Goal: Task Accomplishment & Management: Use online tool/utility

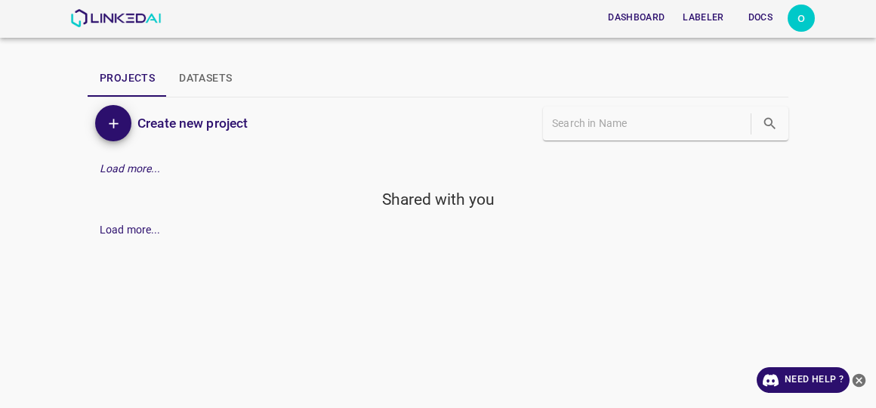
drag, startPoint x: 165, startPoint y: 156, endPoint x: 156, endPoint y: 192, distance: 37.2
click at [156, 191] on div "Create new project Load more... Shared with you Load more..." at bounding box center [438, 173] width 701 height 152
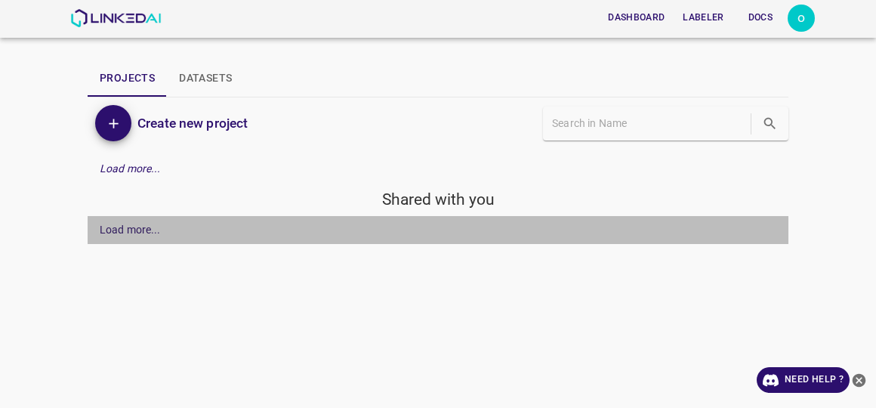
click at [145, 231] on div "Load more..." at bounding box center [130, 230] width 61 height 16
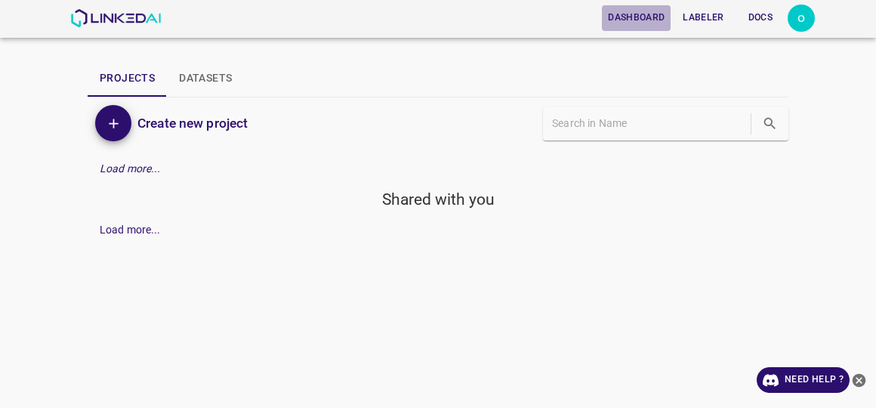
click at [633, 26] on button "Dashboard" at bounding box center [636, 17] width 69 height 25
click at [631, 21] on button "Dashboard" at bounding box center [636, 17] width 69 height 25
click at [797, 21] on div "o" at bounding box center [800, 18] width 27 height 27
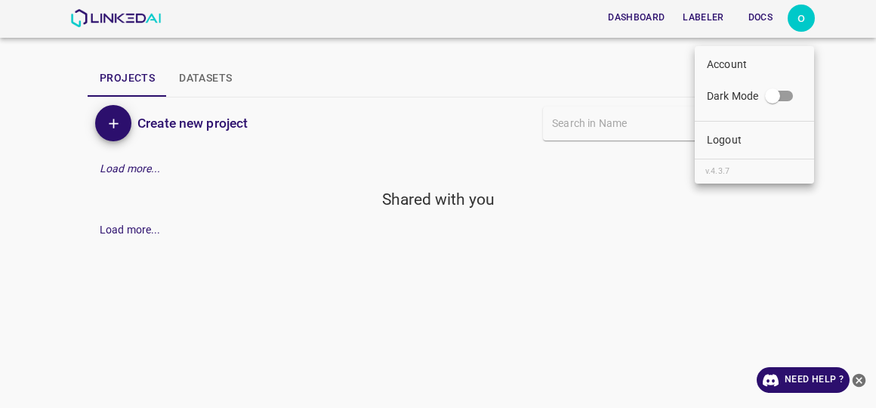
click at [727, 70] on p "Account" at bounding box center [727, 65] width 40 height 16
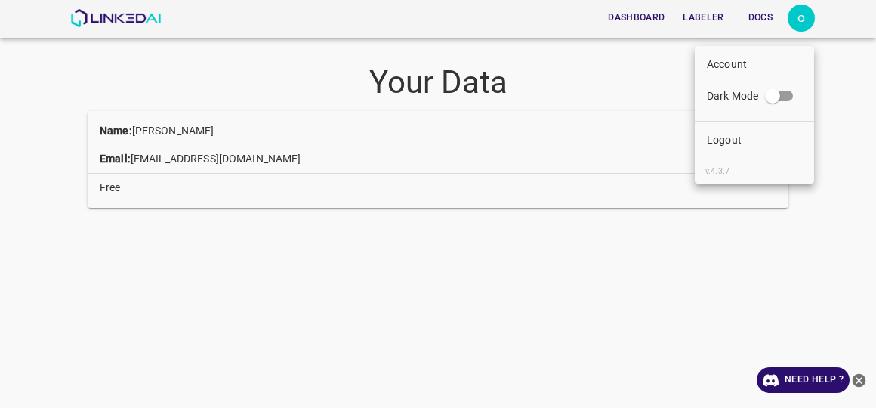
click at [732, 135] on p "Logout" at bounding box center [724, 140] width 35 height 16
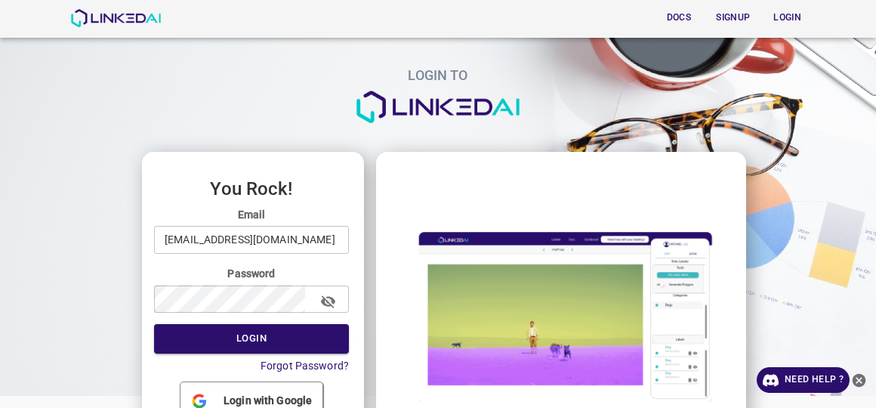
drag, startPoint x: 201, startPoint y: 244, endPoint x: 255, endPoint y: 248, distance: 54.5
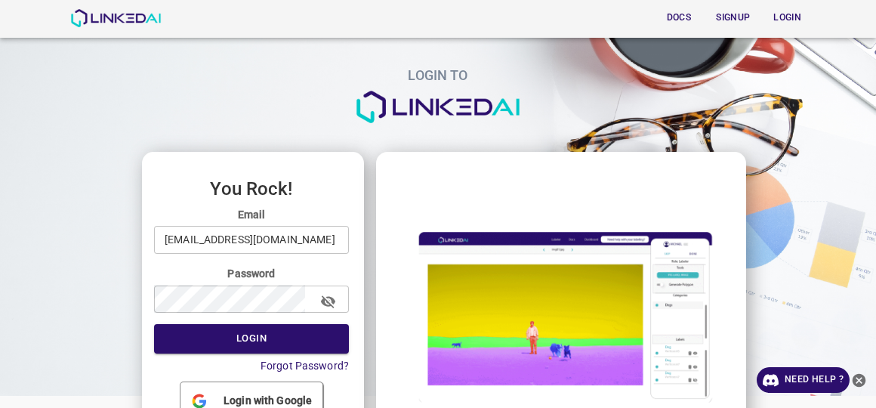
click at [201, 244] on input "[EMAIL_ADDRESS][DOMAIN_NAME]" at bounding box center [251, 240] width 195 height 28
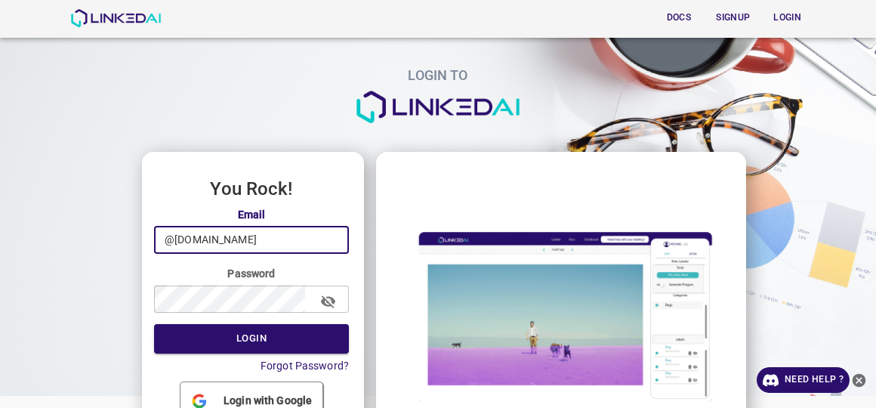
click at [259, 250] on input "@[DOMAIN_NAME]" at bounding box center [251, 240] width 195 height 28
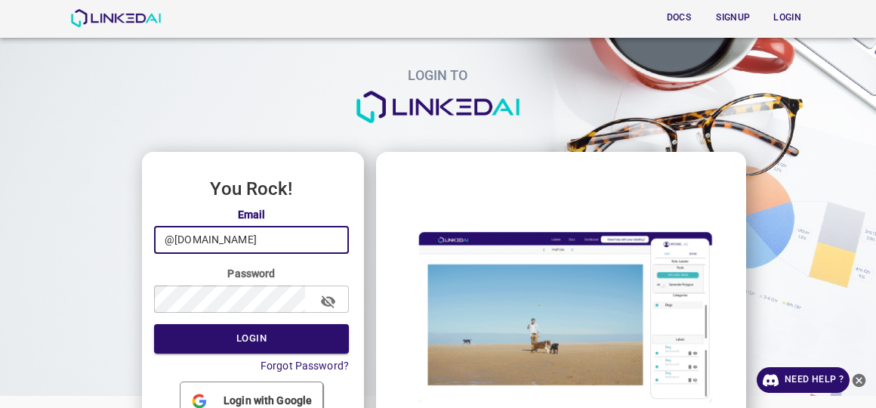
click at [161, 242] on input "@[DOMAIN_NAME]" at bounding box center [251, 240] width 195 height 28
click at [231, 241] on input "o@[DOMAIN_NAME]" at bounding box center [251, 240] width 195 height 28
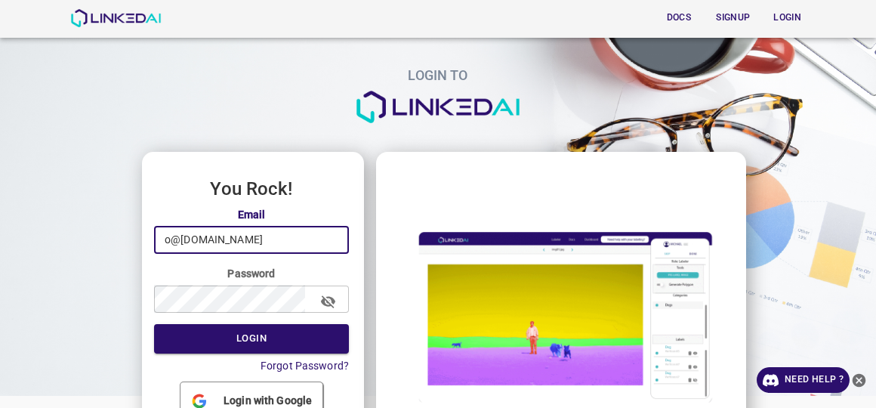
click at [231, 241] on input "o@[DOMAIN_NAME]" at bounding box center [251, 240] width 195 height 28
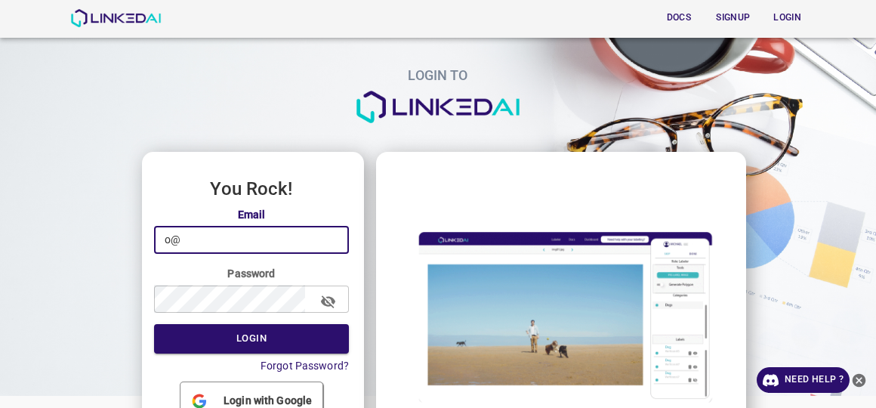
type input "o"
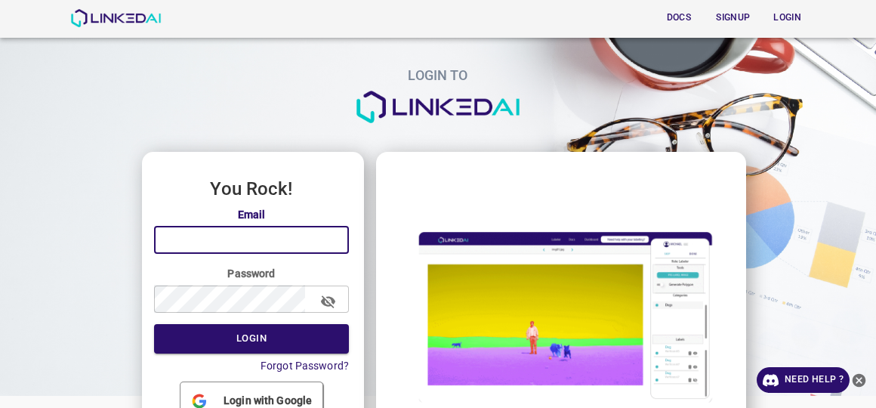
type input "[EMAIL_ADDRESS][DOMAIN_NAME]"
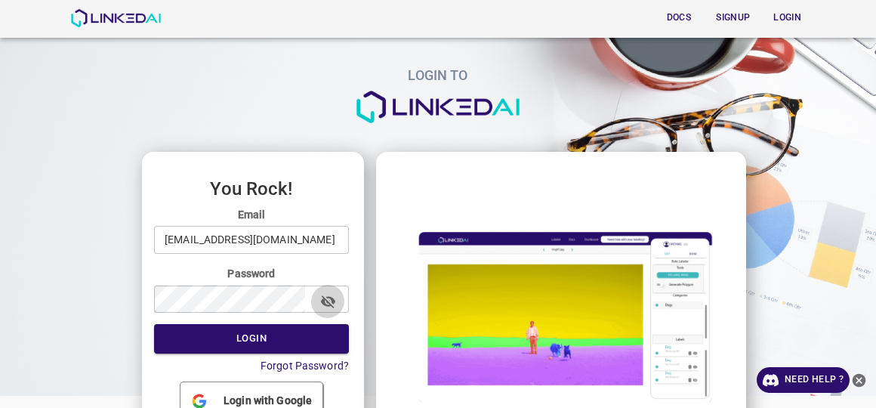
click at [322, 296] on icon "button" at bounding box center [328, 302] width 16 height 16
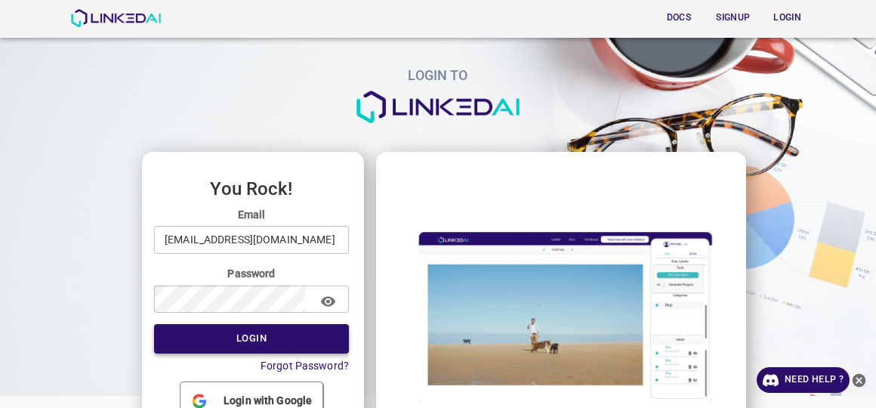
click at [247, 338] on button "Login" at bounding box center [251, 338] width 195 height 29
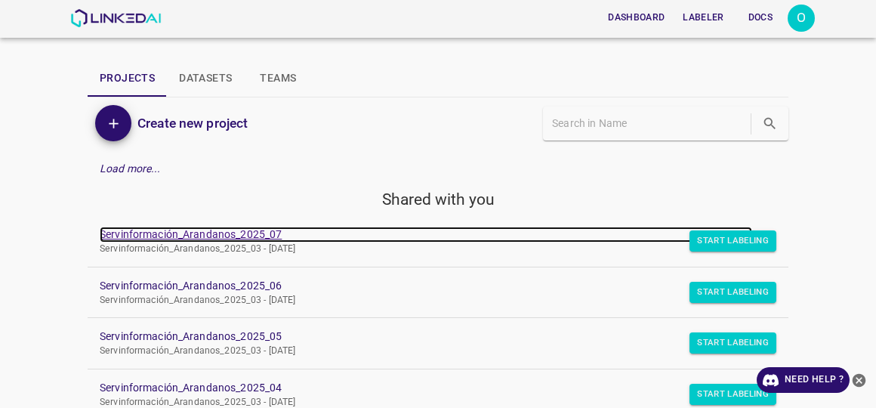
click at [199, 237] on link "Servinformación_Arandanos_2025_07" at bounding box center [426, 234] width 652 height 16
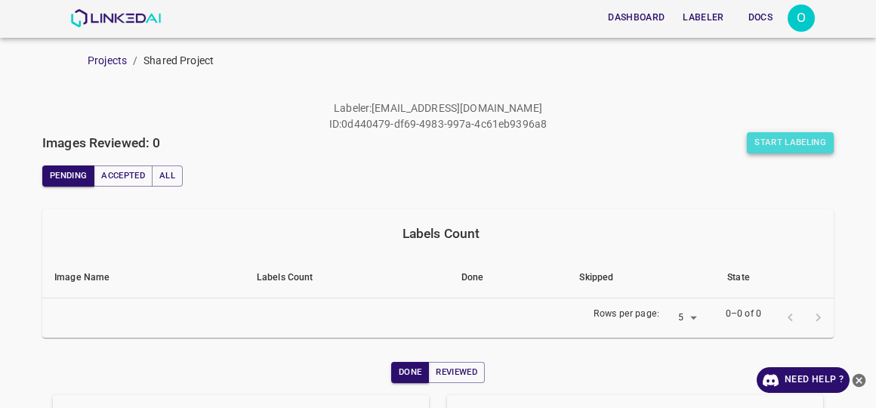
click at [770, 143] on button "Start Labeling" at bounding box center [790, 142] width 87 height 21
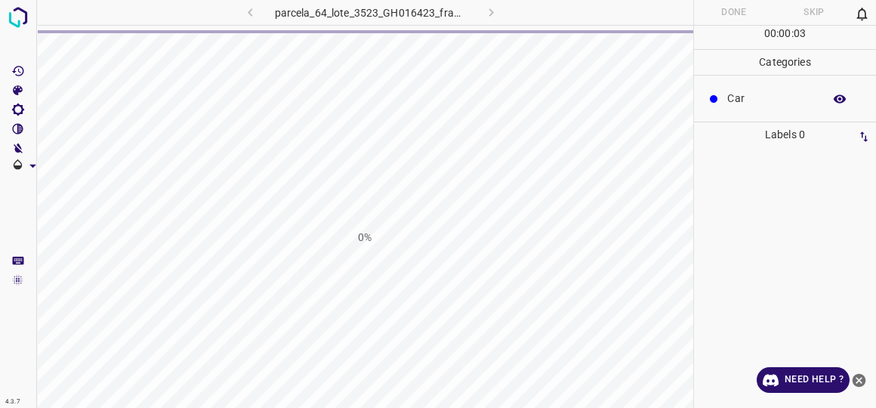
drag, startPoint x: 373, startPoint y: 63, endPoint x: 359, endPoint y: 59, distance: 14.1
click at [367, 61] on div "0%" at bounding box center [364, 237] width 657 height 408
drag, startPoint x: 344, startPoint y: 251, endPoint x: 361, endPoint y: 251, distance: 16.6
click at [361, 251] on div "0%" at bounding box center [364, 237] width 657 height 408
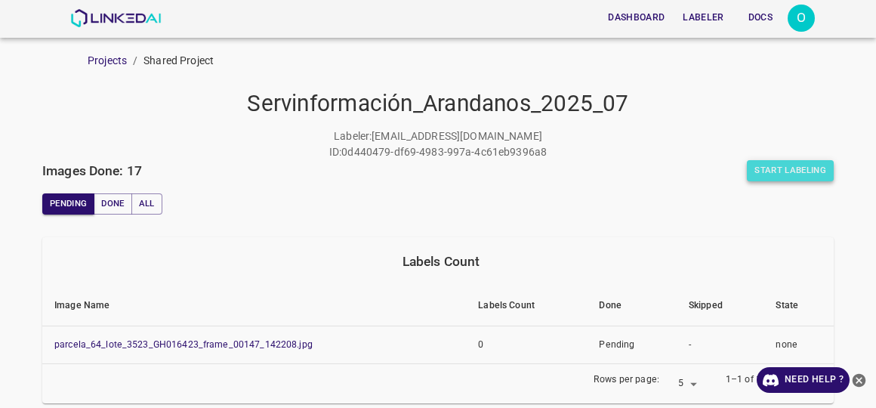
click at [775, 175] on button "Start Labeling" at bounding box center [790, 170] width 87 height 21
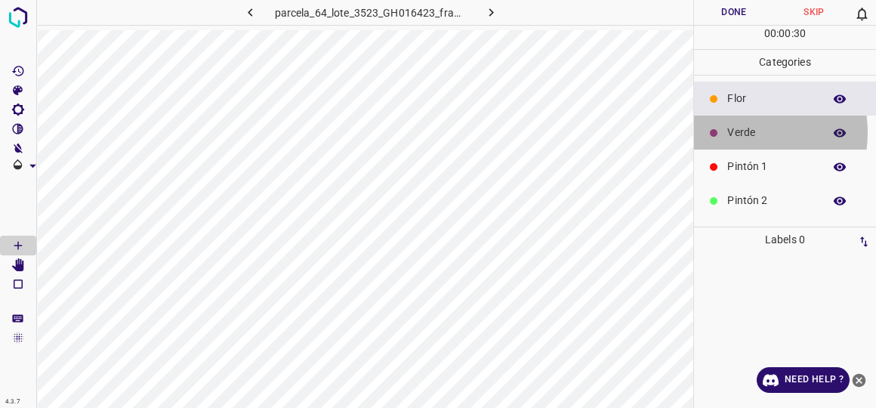
click at [739, 131] on p "Verde" at bounding box center [771, 133] width 88 height 16
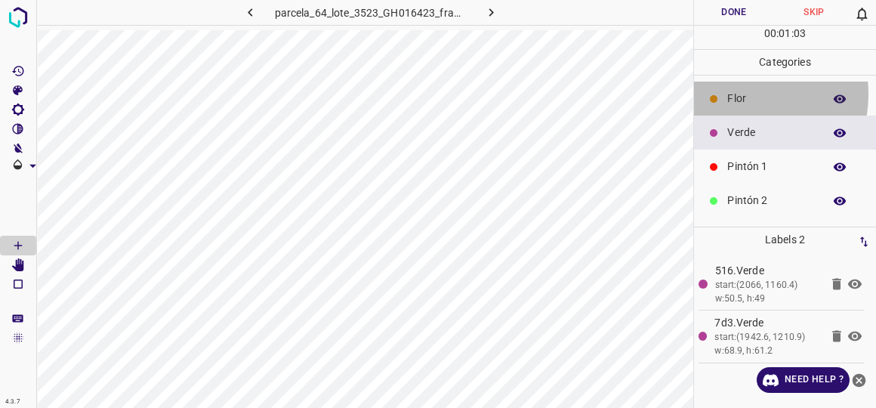
click at [731, 93] on p "Flor" at bounding box center [771, 99] width 88 height 16
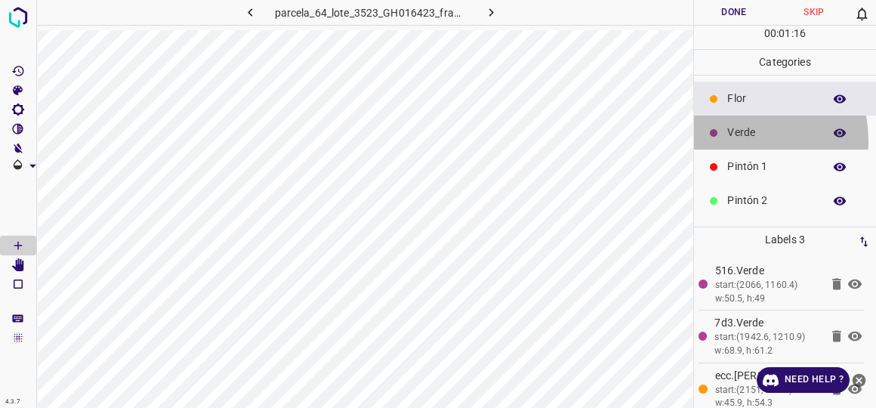
click at [731, 140] on div "Verde" at bounding box center [785, 133] width 182 height 34
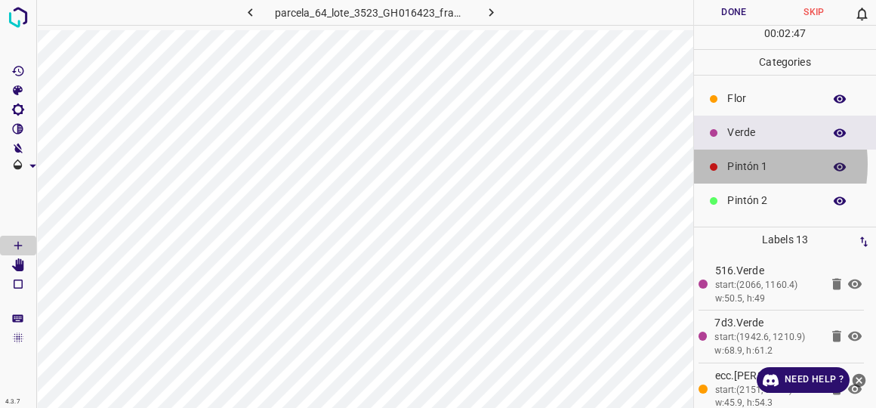
click at [716, 163] on icon at bounding box center [713, 166] width 9 height 9
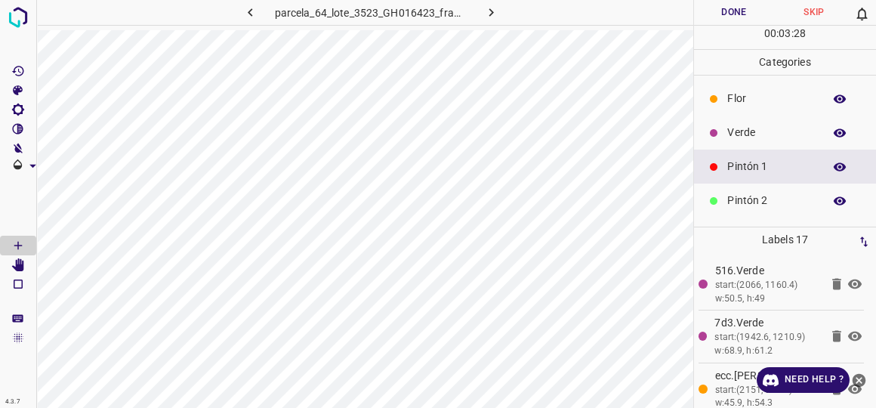
click at [736, 138] on p "Verde" at bounding box center [771, 133] width 88 height 16
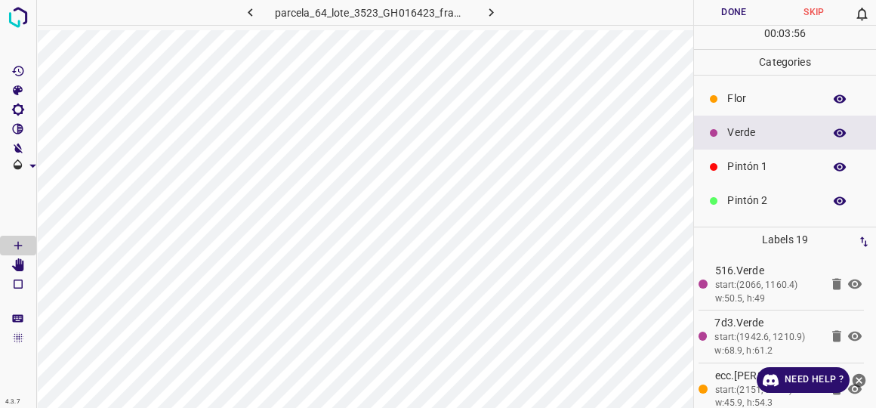
click at [735, 171] on p "Pintón 1" at bounding box center [771, 167] width 88 height 16
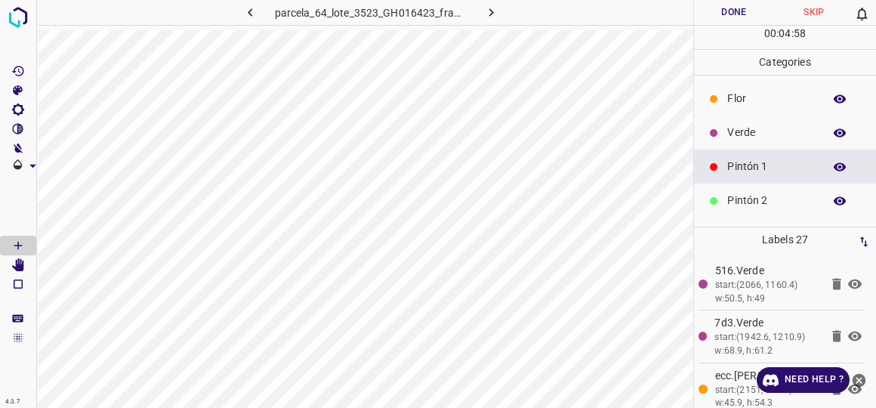
click at [735, 137] on p "Verde" at bounding box center [771, 133] width 88 height 16
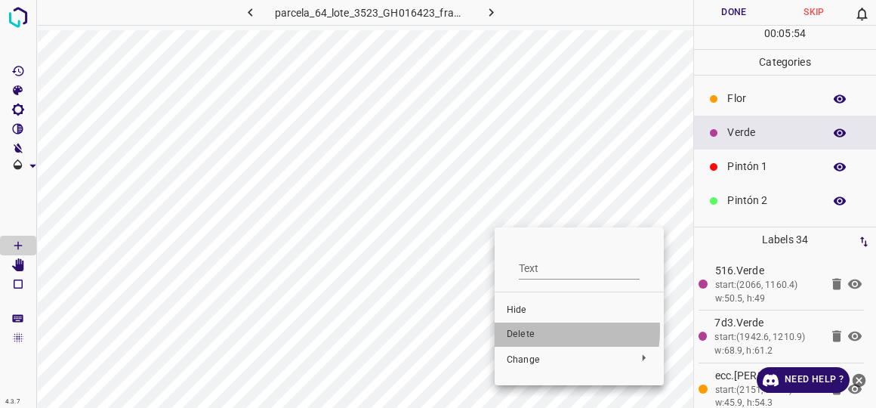
click at [525, 329] on span "Delete" at bounding box center [579, 335] width 145 height 14
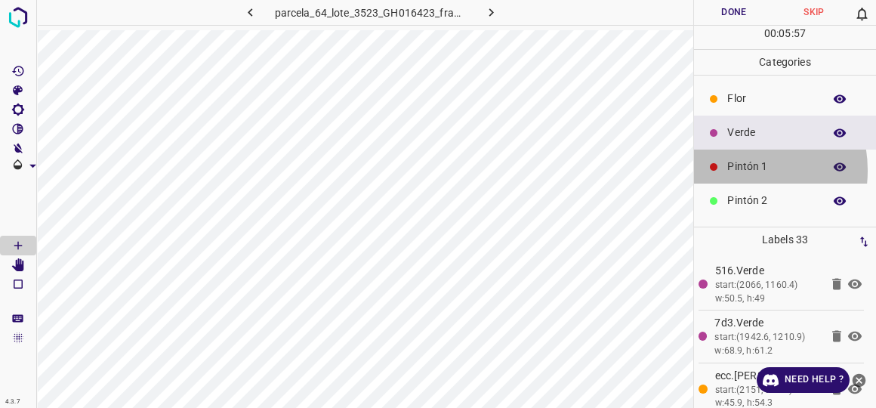
click at [736, 169] on p "Pintón 1" at bounding box center [771, 167] width 88 height 16
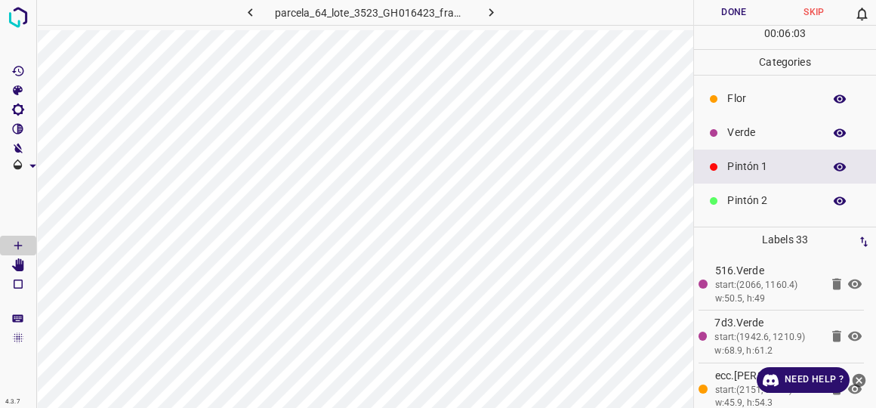
click at [747, 193] on p "Pintón 2" at bounding box center [771, 201] width 88 height 16
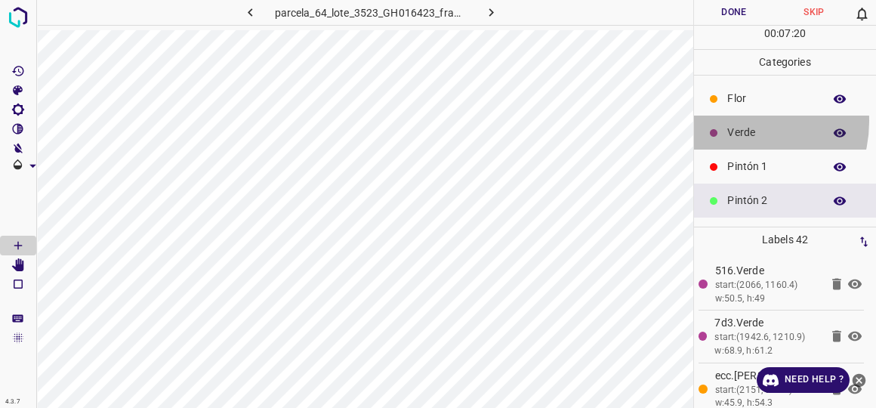
click at [738, 120] on div "Verde" at bounding box center [785, 133] width 182 height 34
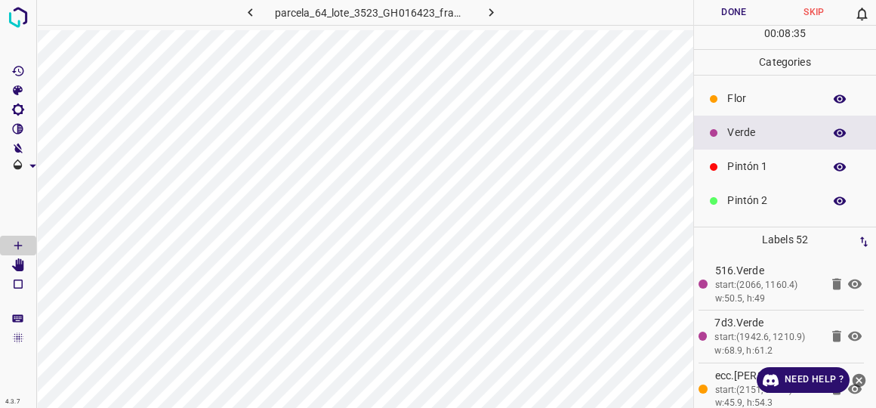
click at [719, 102] on div at bounding box center [713, 98] width 15 height 15
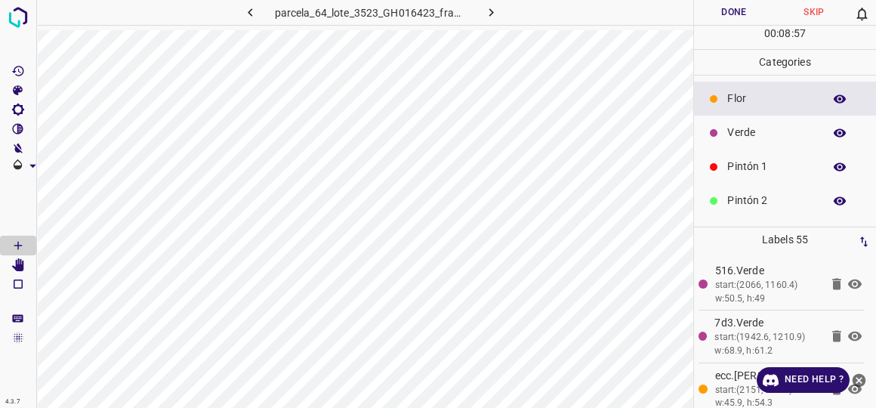
click at [751, 201] on p "Pintón 2" at bounding box center [771, 201] width 88 height 16
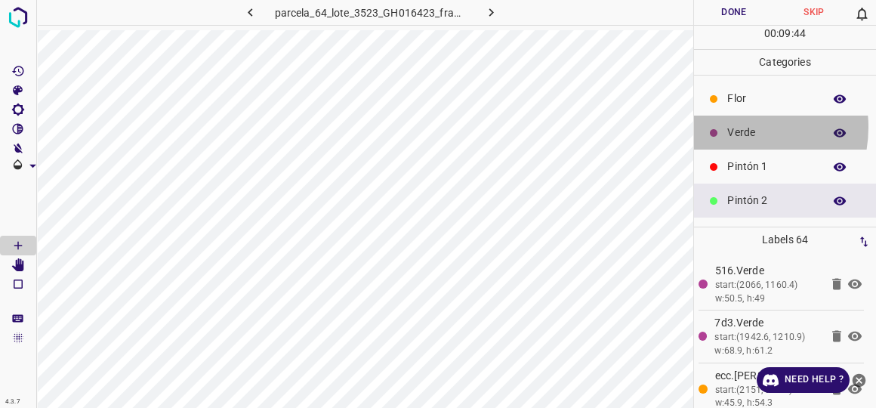
click at [732, 126] on p "Verde" at bounding box center [771, 133] width 88 height 16
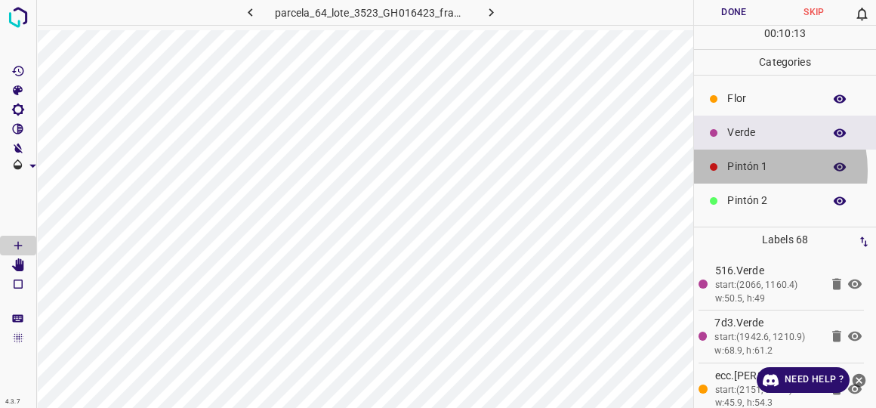
drag, startPoint x: 747, startPoint y: 169, endPoint x: 695, endPoint y: 168, distance: 52.1
click at [747, 169] on p "Pintón 1" at bounding box center [771, 167] width 88 height 16
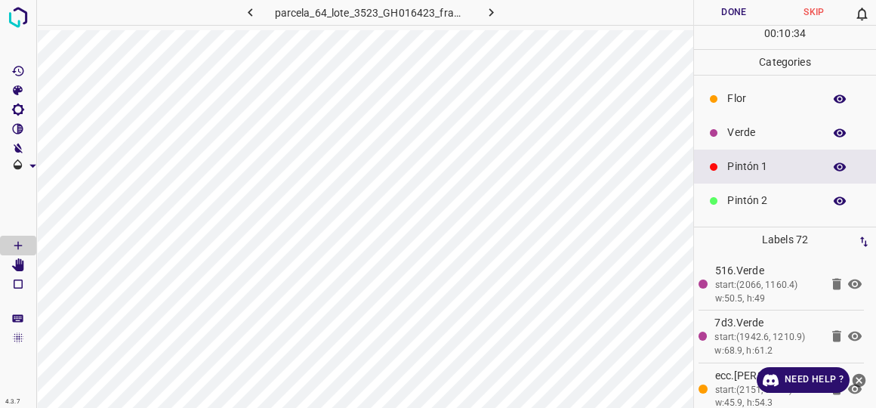
scroll to position [132, 0]
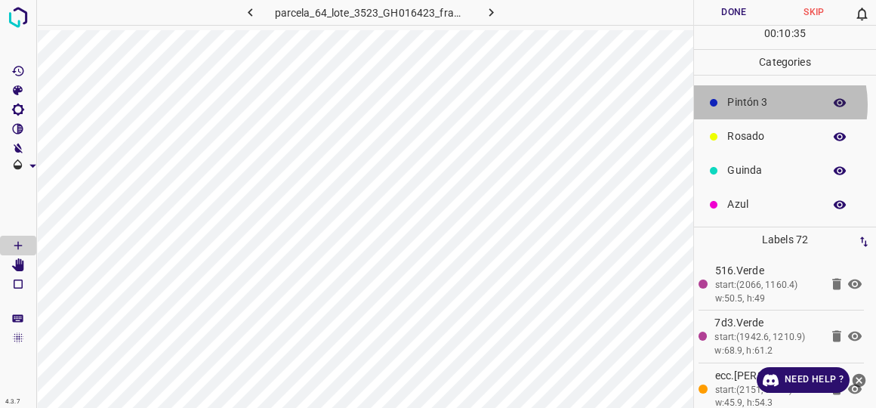
drag, startPoint x: 758, startPoint y: 102, endPoint x: 733, endPoint y: 106, distance: 25.2
click at [756, 101] on p "Pintón 3" at bounding box center [771, 102] width 88 height 16
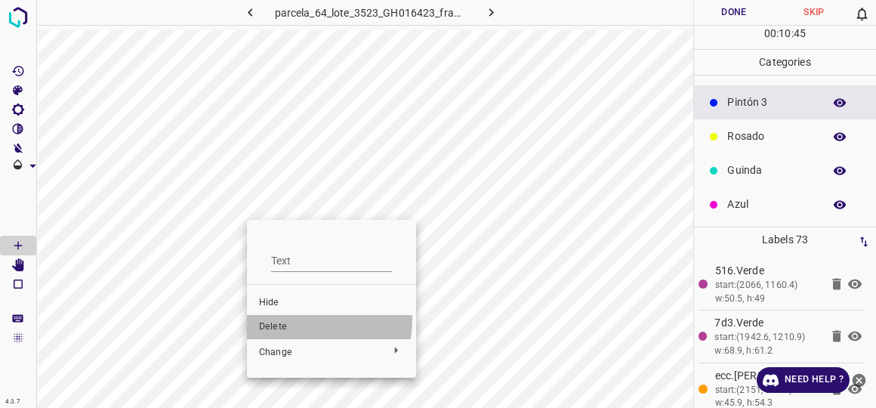
click at [283, 318] on li "Delete" at bounding box center [331, 327] width 169 height 24
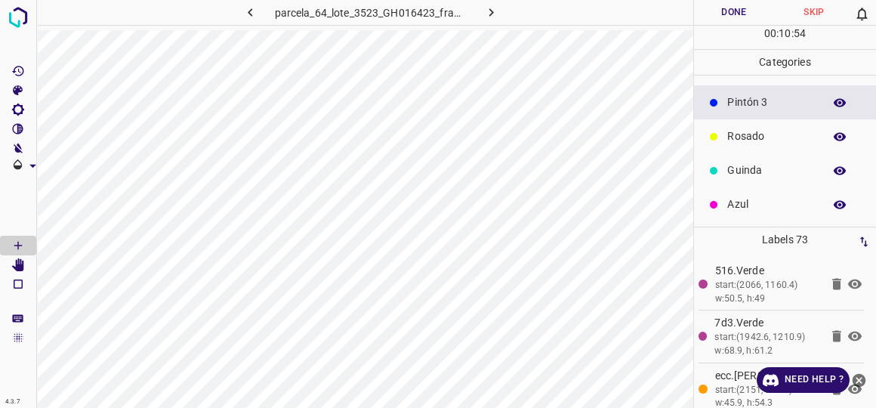
click at [736, 174] on p "Guinda" at bounding box center [771, 170] width 88 height 16
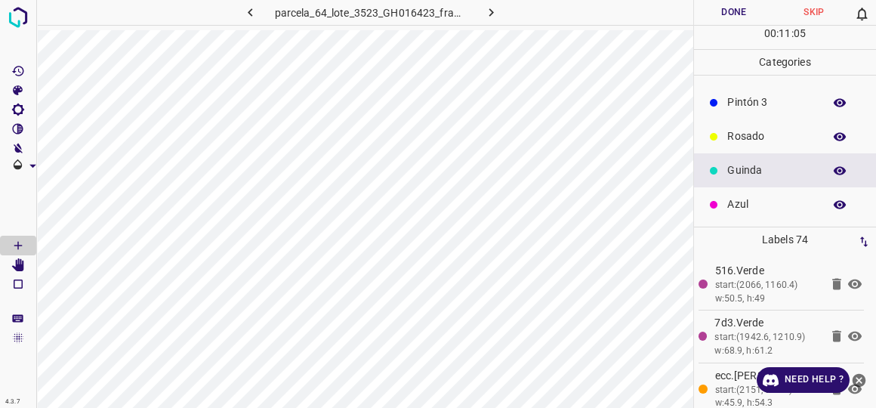
click at [744, 182] on div "Guinda" at bounding box center [785, 170] width 182 height 34
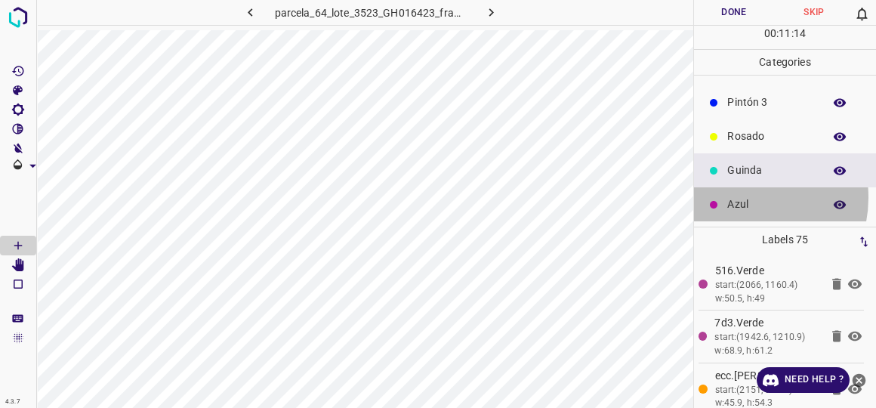
click at [744, 196] on p "Azul" at bounding box center [771, 204] width 88 height 16
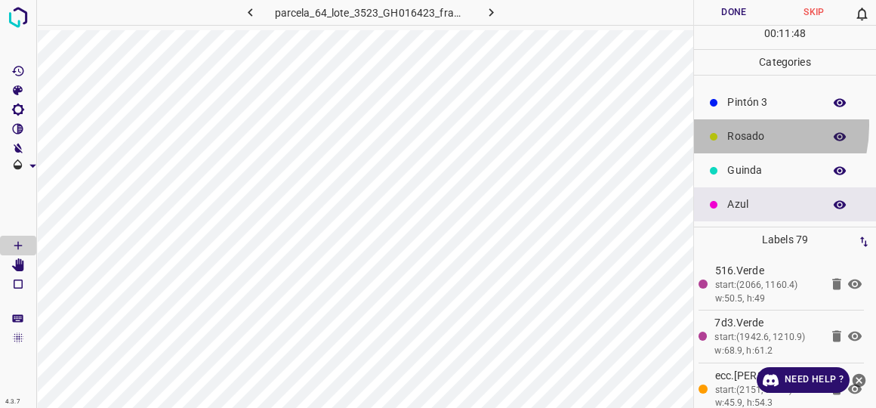
click at [734, 124] on div "Rosado" at bounding box center [785, 136] width 182 height 34
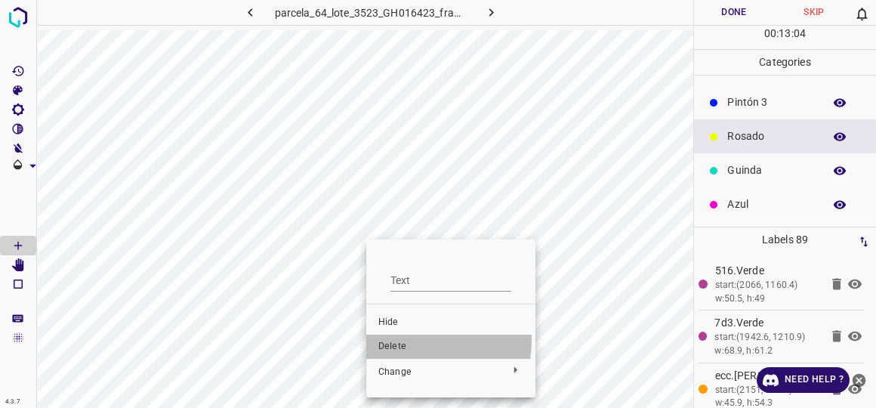
click at [399, 340] on span "Delete" at bounding box center [450, 347] width 145 height 14
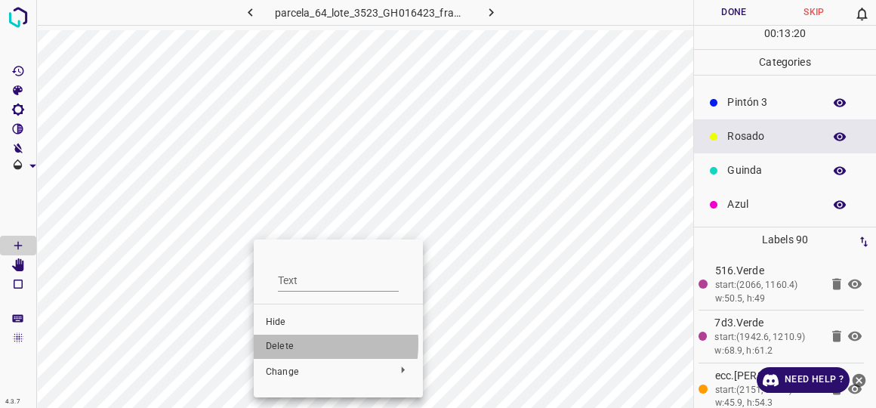
click at [287, 343] on span "Delete" at bounding box center [338, 347] width 145 height 14
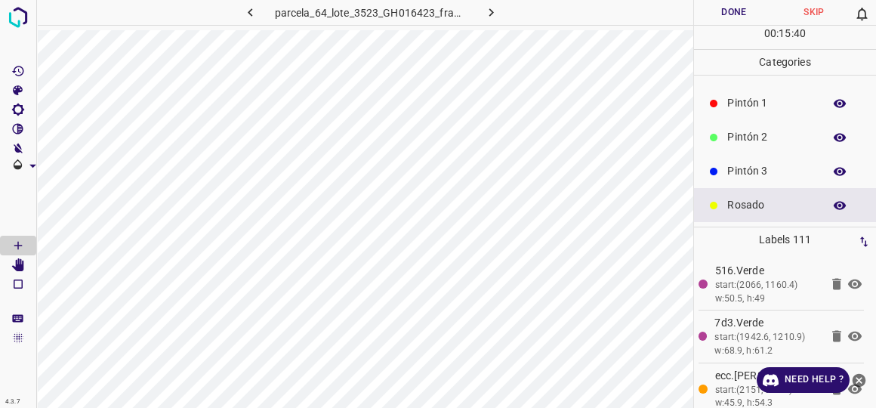
scroll to position [0, 0]
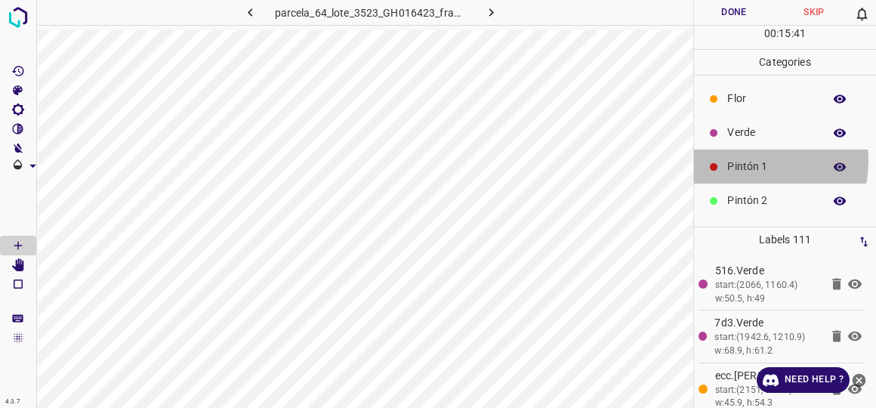
click at [748, 160] on p "Pintón 1" at bounding box center [771, 167] width 88 height 16
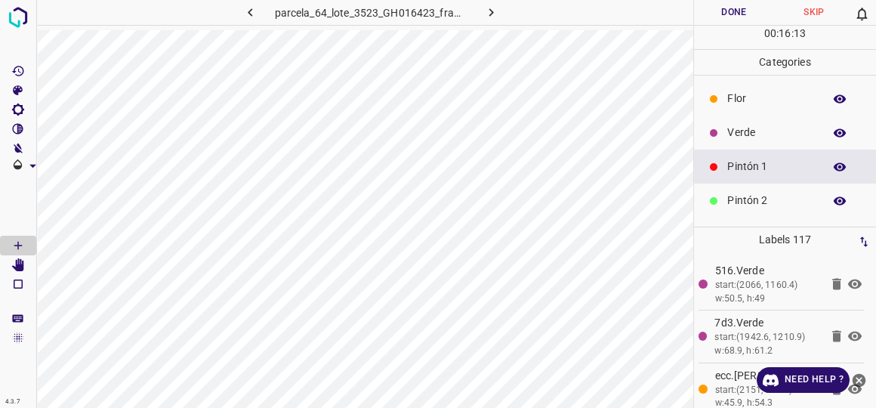
scroll to position [132, 0]
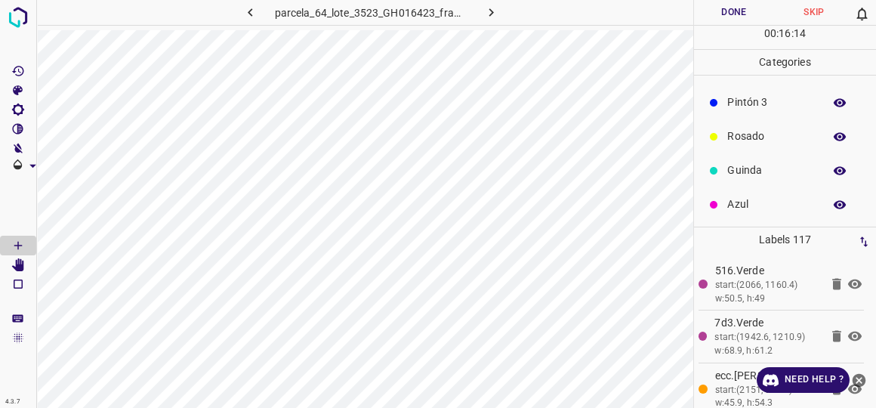
click at [747, 202] on p "Azul" at bounding box center [771, 204] width 88 height 16
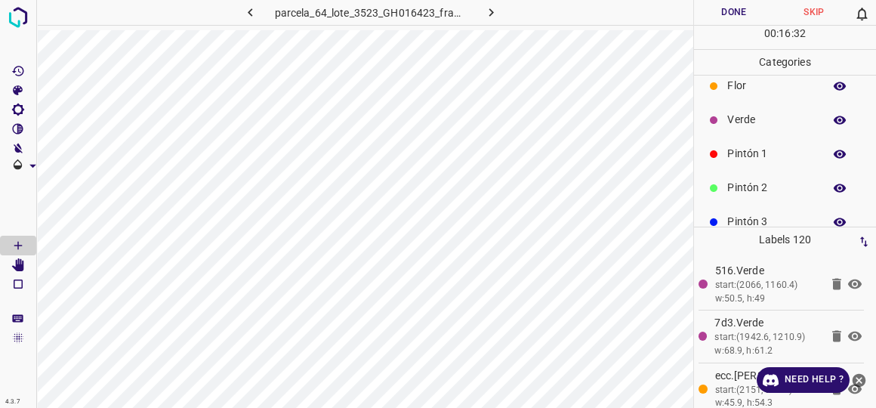
scroll to position [0, 0]
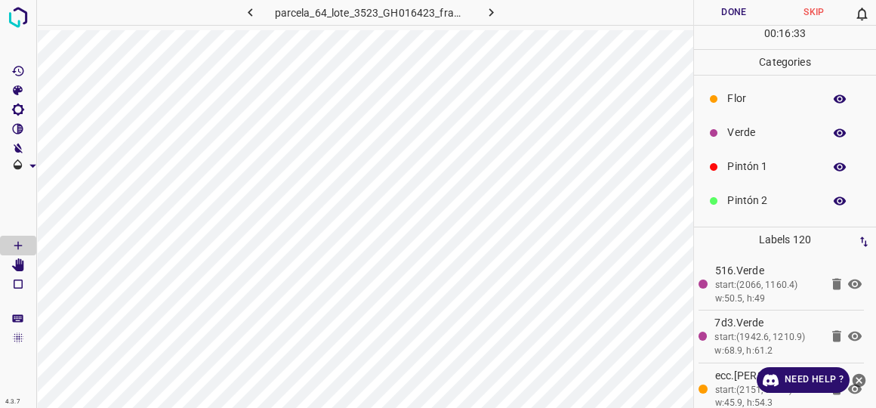
click at [754, 131] on p "Verde" at bounding box center [771, 133] width 88 height 16
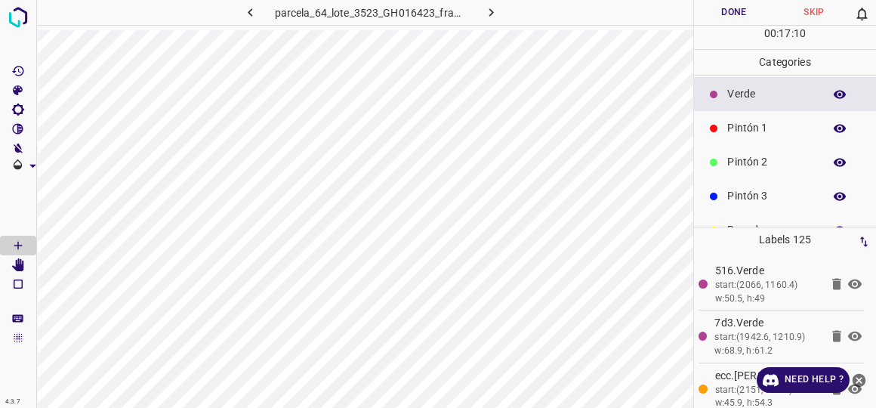
scroll to position [68, 0]
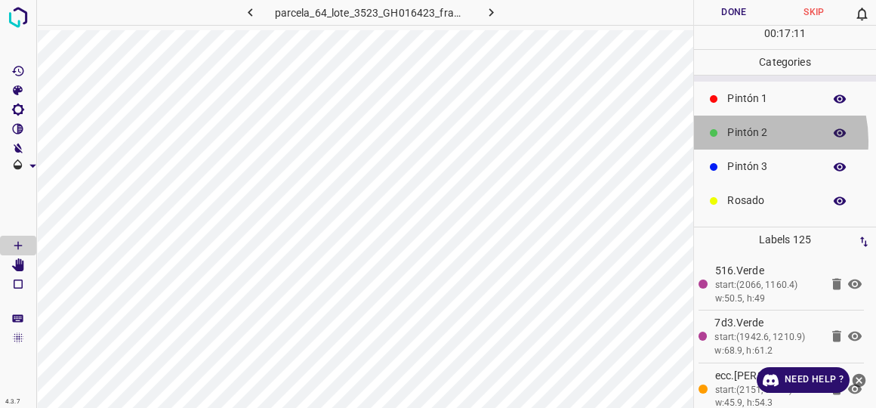
click at [741, 139] on div "Pintón 2" at bounding box center [785, 133] width 182 height 34
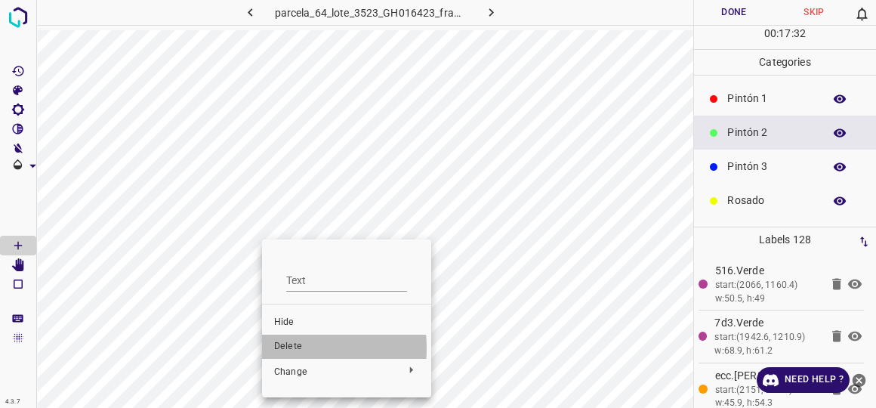
click at [274, 348] on span "Delete" at bounding box center [346, 347] width 145 height 14
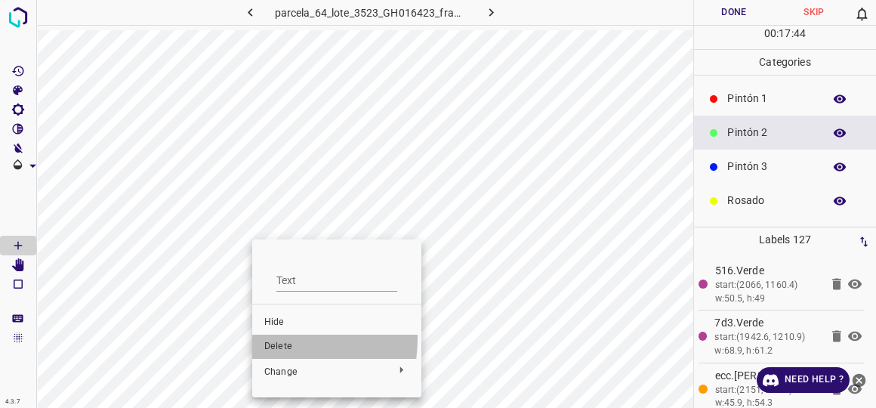
click at [262, 338] on li "Delete" at bounding box center [336, 346] width 169 height 24
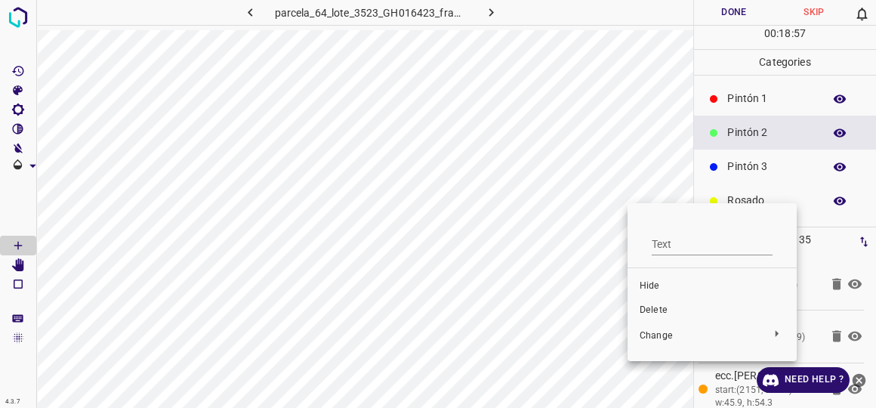
click at [661, 307] on span "Delete" at bounding box center [711, 310] width 145 height 14
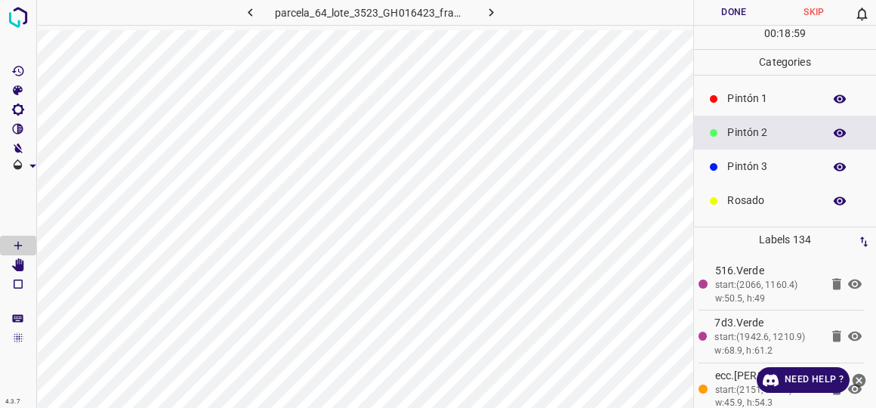
click at [751, 100] on p "Pintón 1" at bounding box center [771, 99] width 88 height 16
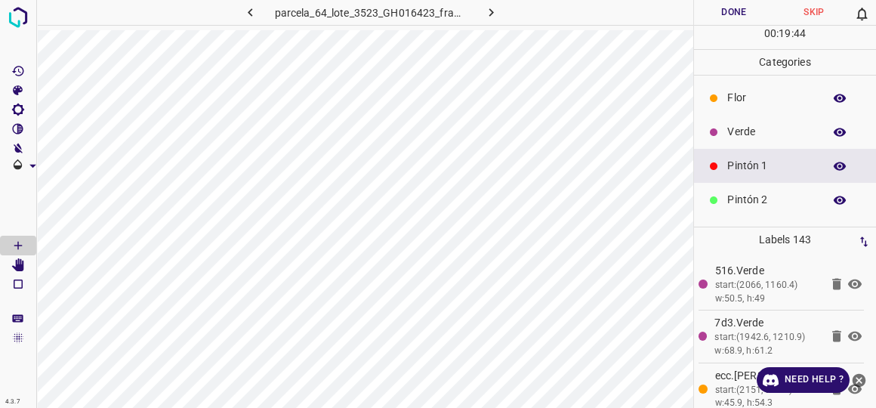
scroll to position [0, 0]
drag, startPoint x: 734, startPoint y: 128, endPoint x: 708, endPoint y: 149, distance: 33.3
click at [735, 128] on p "Verde" at bounding box center [771, 133] width 88 height 16
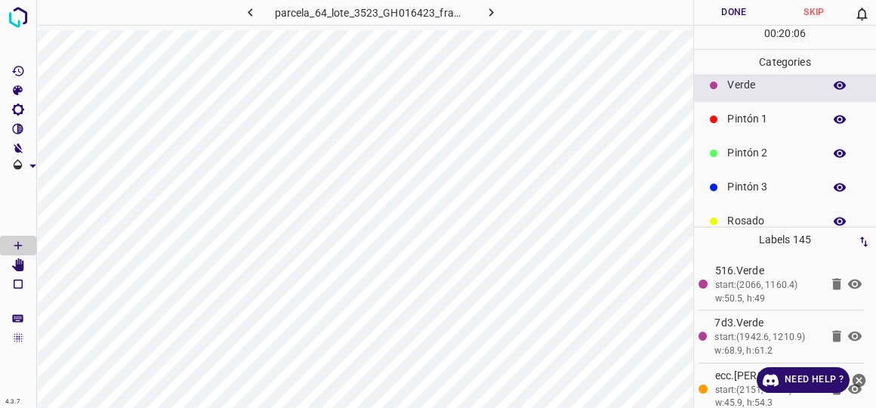
scroll to position [68, 0]
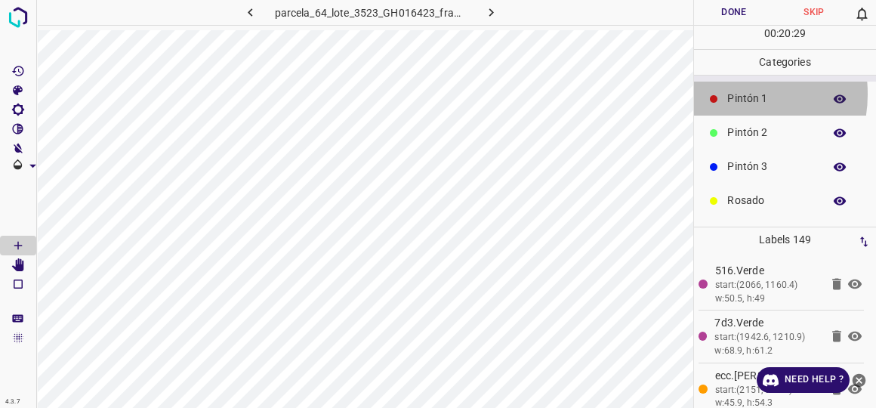
click at [728, 92] on p "Pintón 1" at bounding box center [771, 99] width 88 height 16
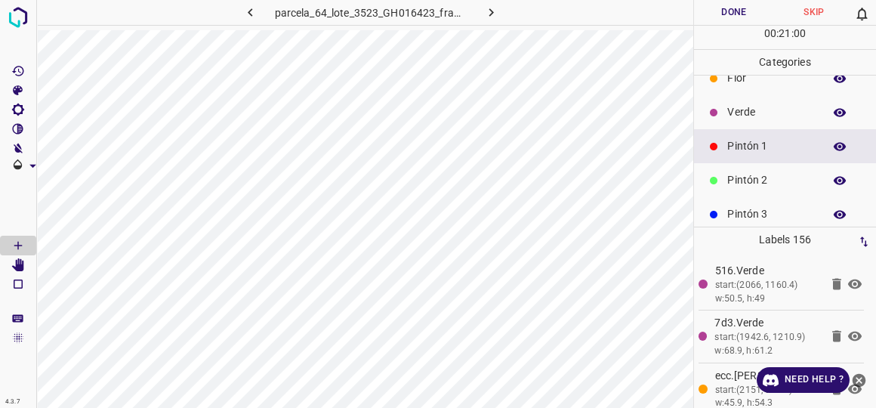
scroll to position [0, 0]
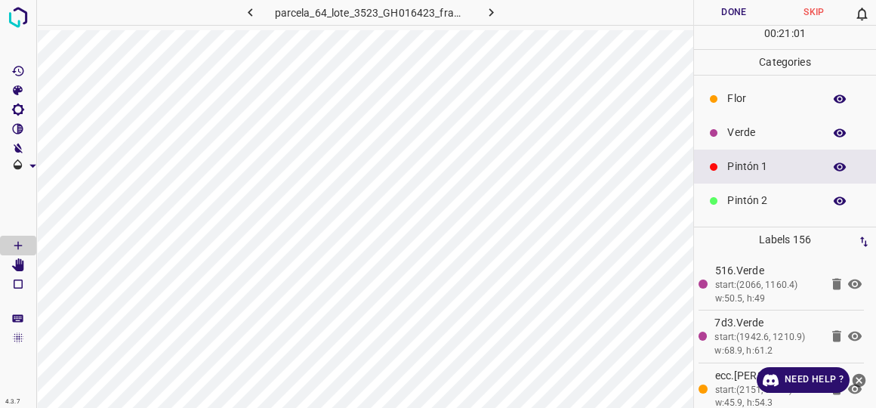
click at [741, 128] on p "Verde" at bounding box center [771, 133] width 88 height 16
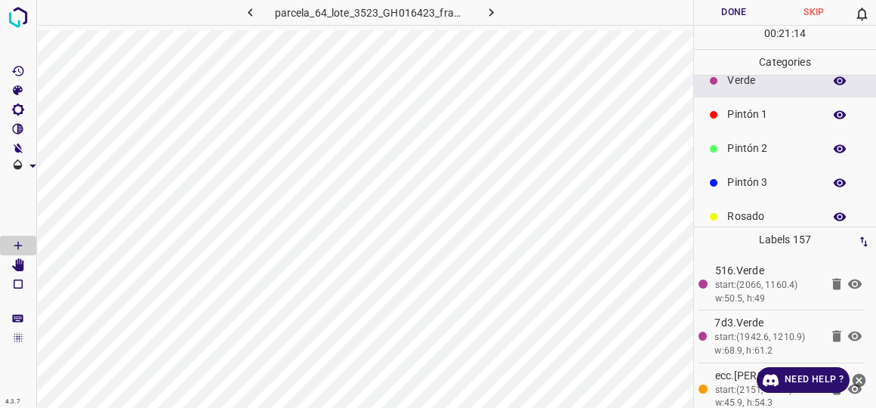
scroll to position [132, 0]
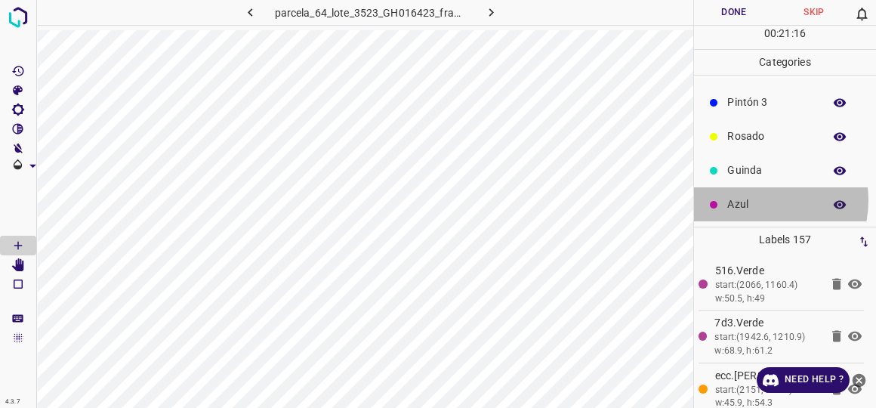
click at [758, 199] on p "Azul" at bounding box center [771, 204] width 88 height 16
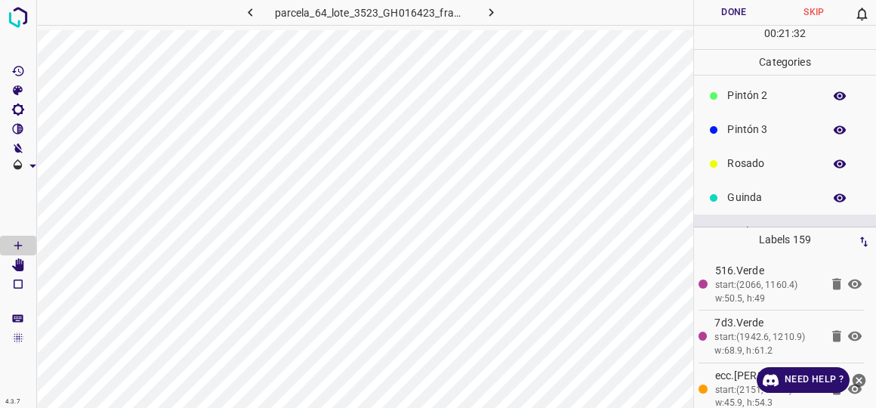
scroll to position [63, 0]
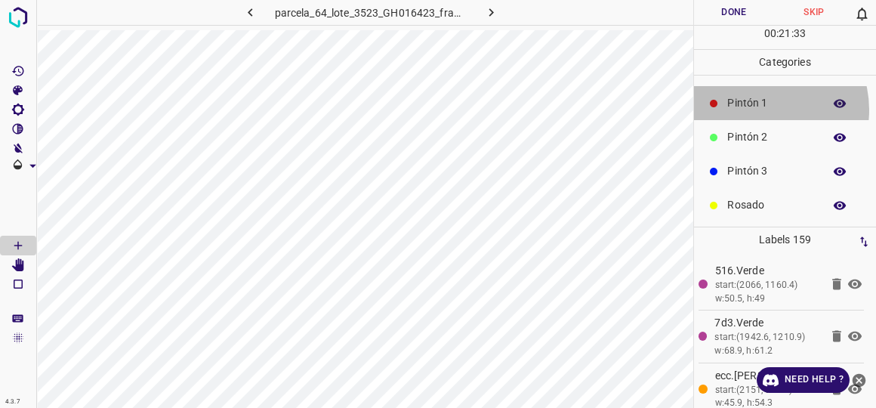
drag, startPoint x: 758, startPoint y: 109, endPoint x: 704, endPoint y: 108, distance: 54.4
click at [758, 108] on p "Pintón 1" at bounding box center [771, 103] width 88 height 16
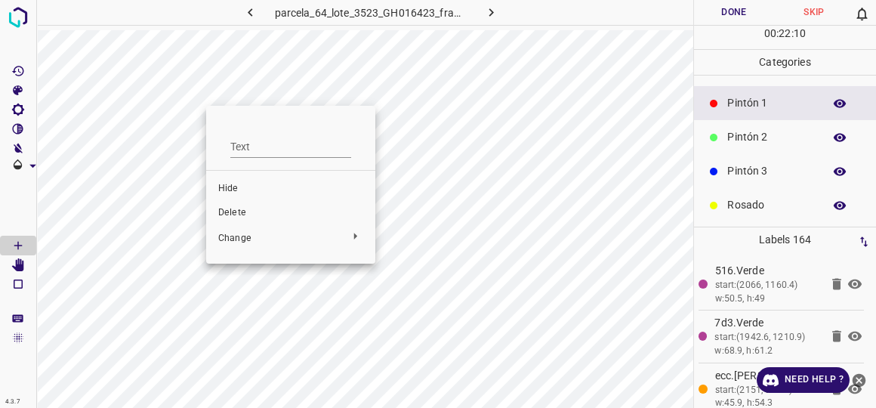
drag, startPoint x: 234, startPoint y: 143, endPoint x: 229, endPoint y: 180, distance: 37.4
click at [227, 172] on ul "Text Hide Delete Change" at bounding box center [290, 185] width 169 height 146
click at [239, 202] on li "Delete" at bounding box center [290, 213] width 169 height 24
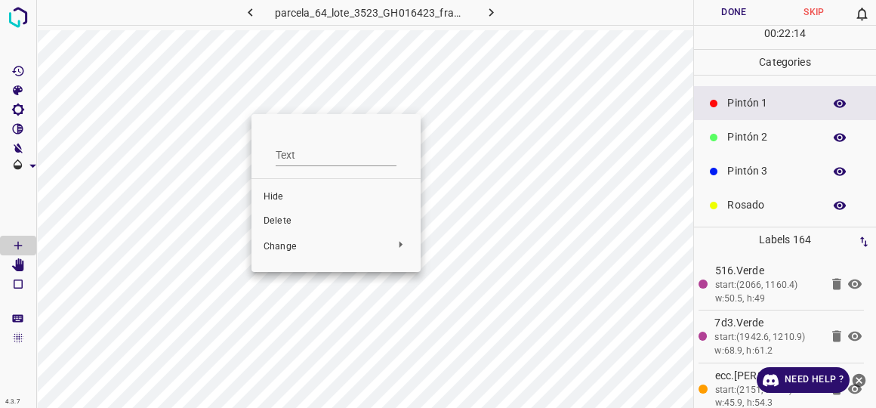
click at [279, 217] on span "Delete" at bounding box center [335, 221] width 145 height 14
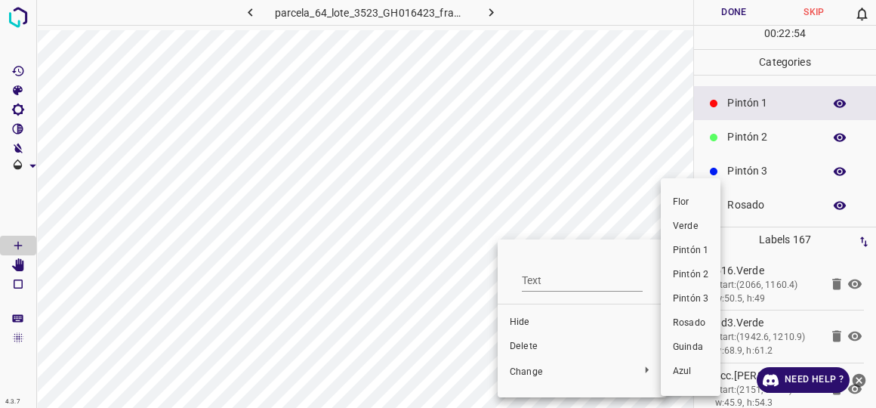
click at [544, 344] on div at bounding box center [438, 204] width 876 height 408
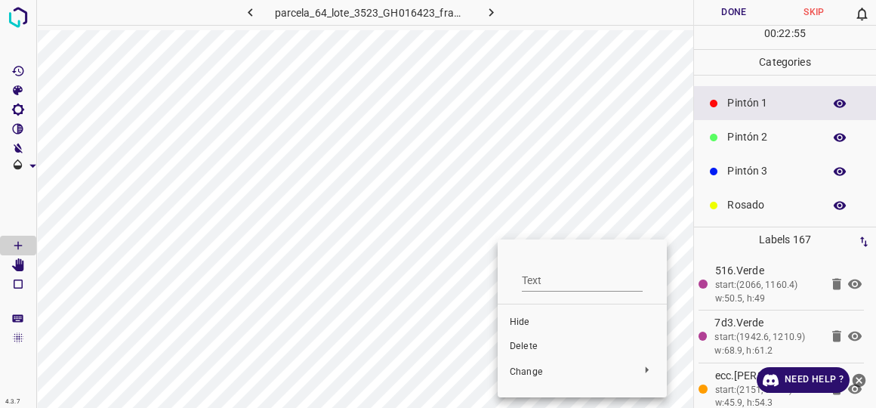
click at [519, 343] on span "Delete" at bounding box center [582, 347] width 145 height 14
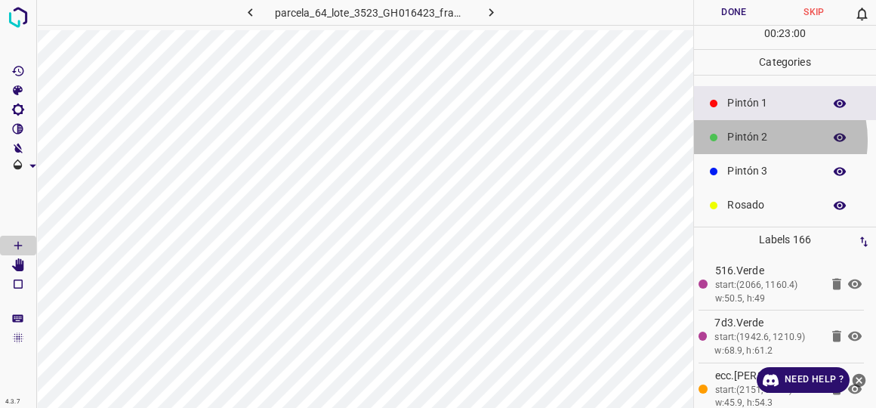
click at [756, 138] on p "Pintón 2" at bounding box center [771, 137] width 88 height 16
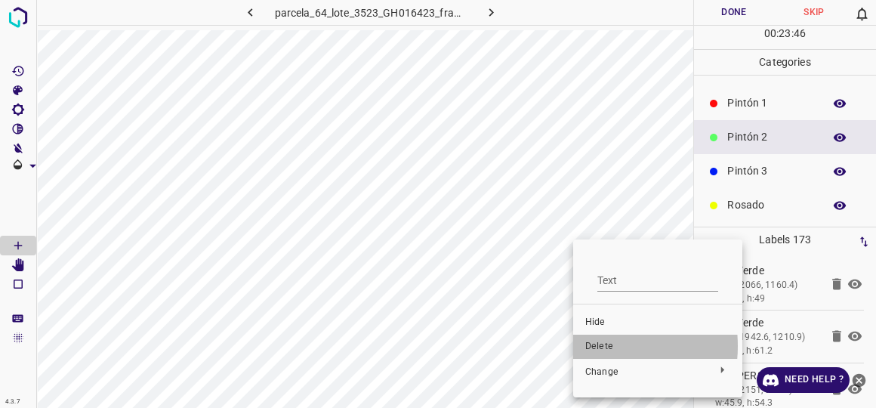
click at [595, 346] on span "Delete" at bounding box center [657, 347] width 145 height 14
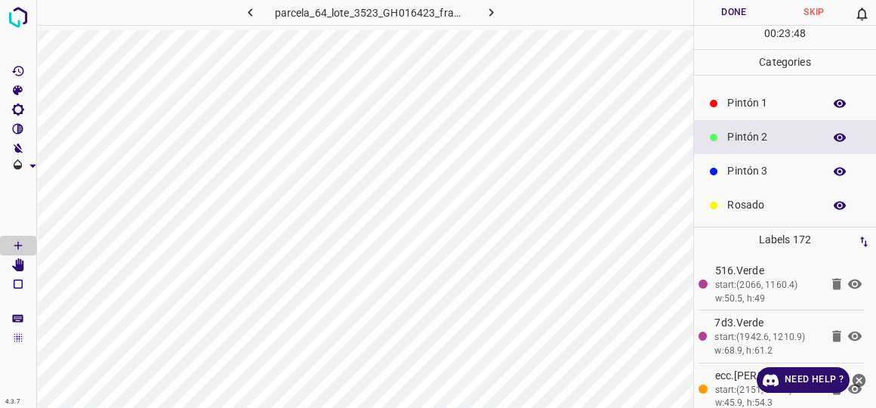
drag, startPoint x: 738, startPoint y: 168, endPoint x: 697, endPoint y: 193, distance: 48.4
click at [738, 168] on p "Pintón 3" at bounding box center [771, 171] width 88 height 16
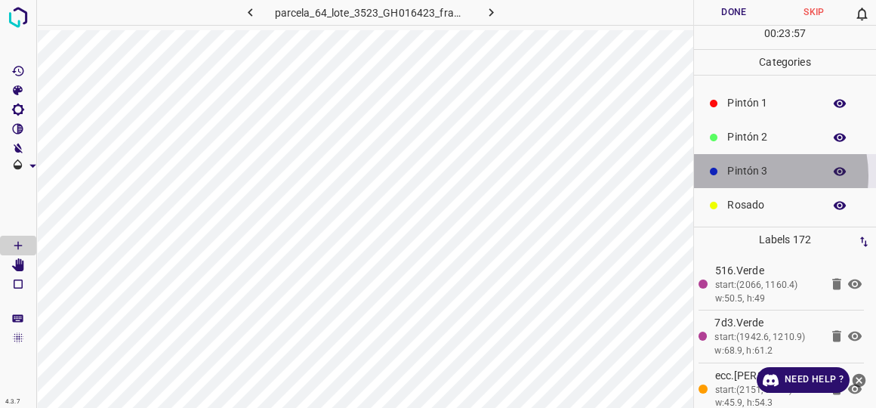
click at [743, 174] on p "Pintón 3" at bounding box center [771, 171] width 88 height 16
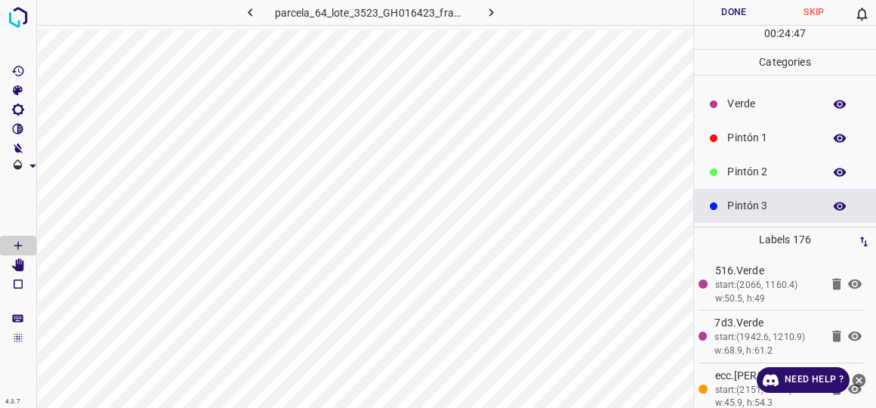
scroll to position [0, 0]
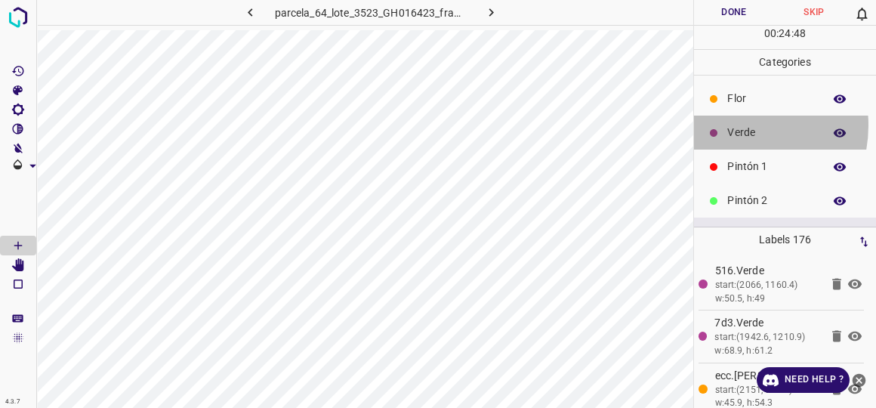
click at [729, 125] on p "Verde" at bounding box center [771, 133] width 88 height 16
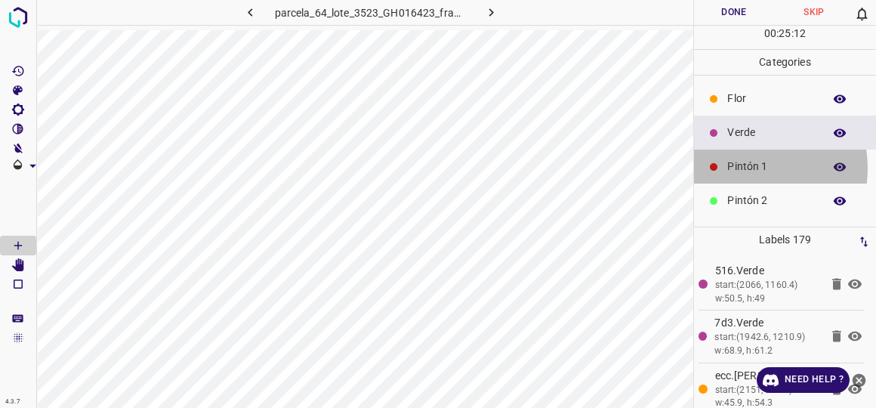
click at [742, 167] on p "Pintón 1" at bounding box center [771, 167] width 88 height 16
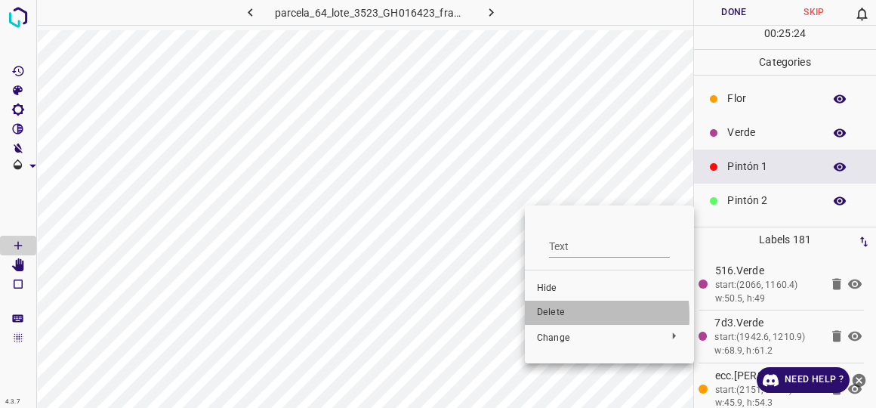
click at [543, 316] on span "Delete" at bounding box center [609, 313] width 145 height 14
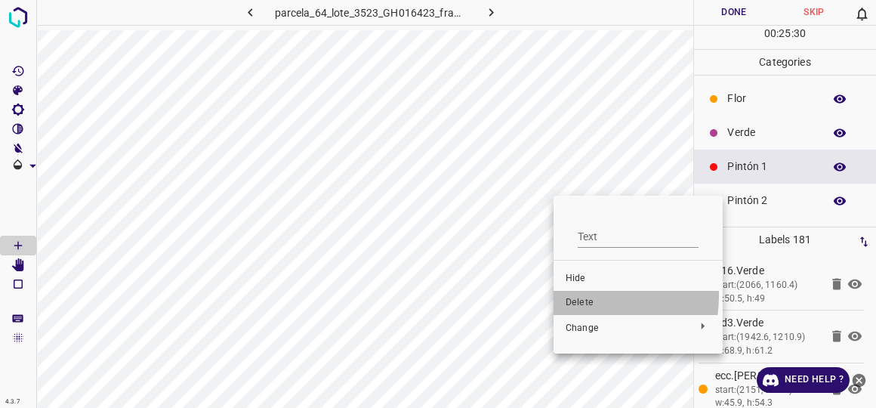
click at [581, 296] on span "Delete" at bounding box center [637, 303] width 145 height 14
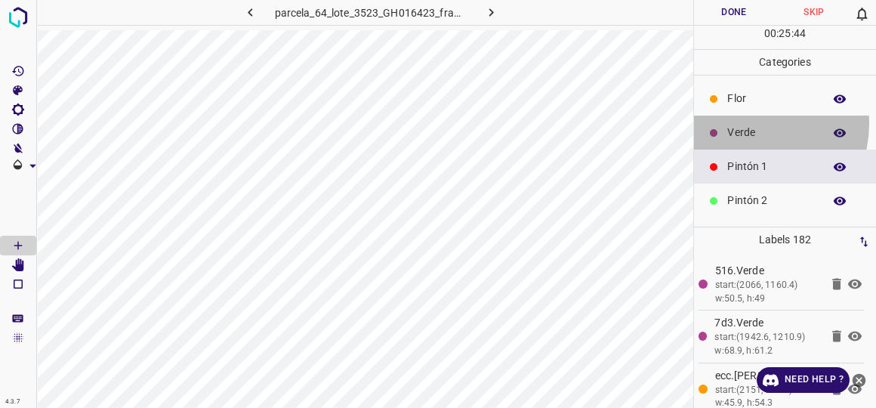
drag, startPoint x: 741, startPoint y: 122, endPoint x: 695, endPoint y: 137, distance: 47.7
click at [740, 123] on div "Verde" at bounding box center [785, 133] width 182 height 34
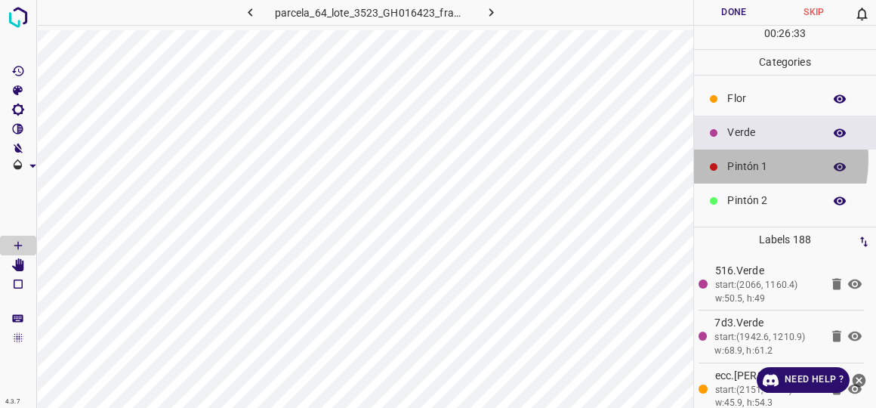
click at [738, 159] on p "Pintón 1" at bounding box center [771, 167] width 88 height 16
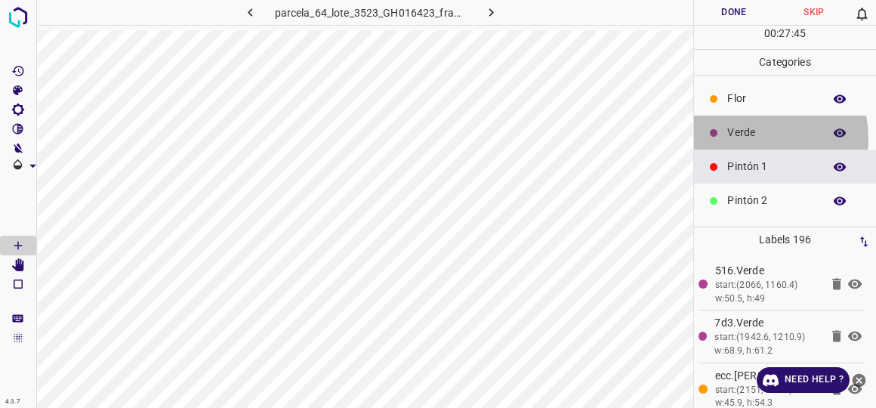
click at [735, 136] on p "Verde" at bounding box center [771, 133] width 88 height 16
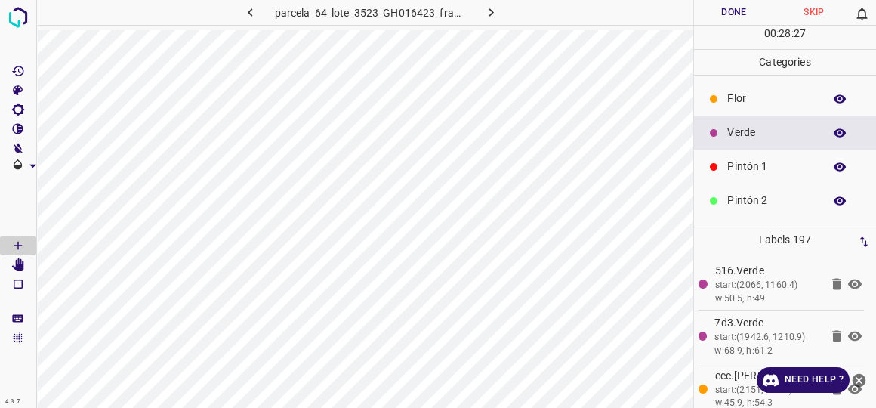
click at [756, 166] on p "Pintón 1" at bounding box center [771, 167] width 88 height 16
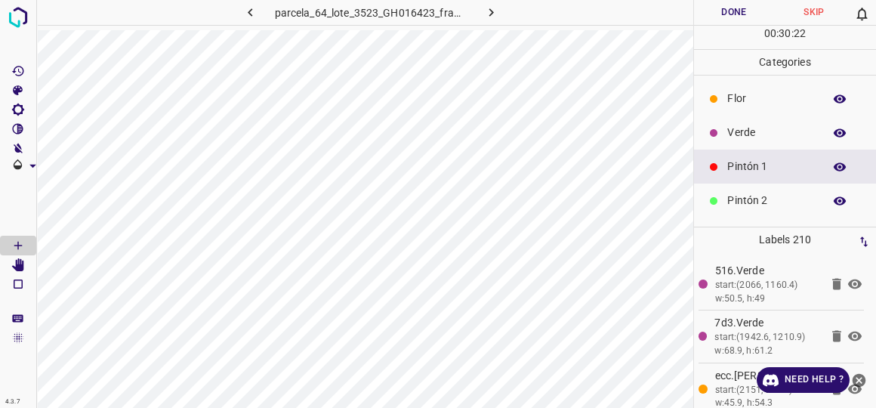
click at [737, 97] on p "Flor" at bounding box center [771, 99] width 88 height 16
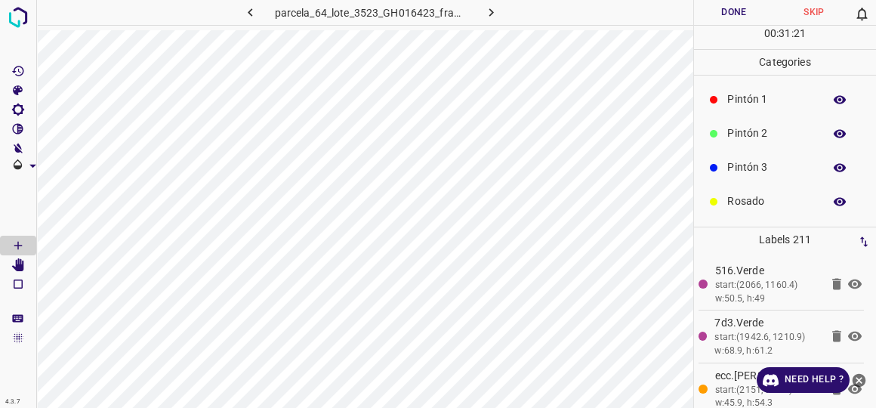
scroll to position [68, 0]
click at [744, 195] on p "Rosado" at bounding box center [771, 201] width 88 height 16
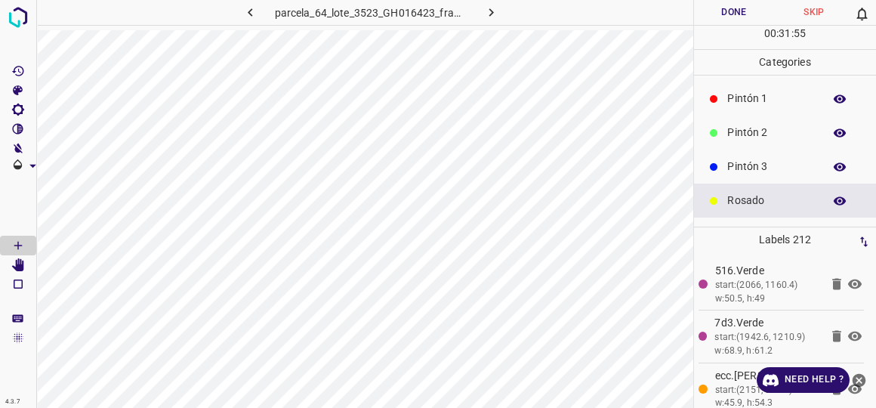
scroll to position [0, 0]
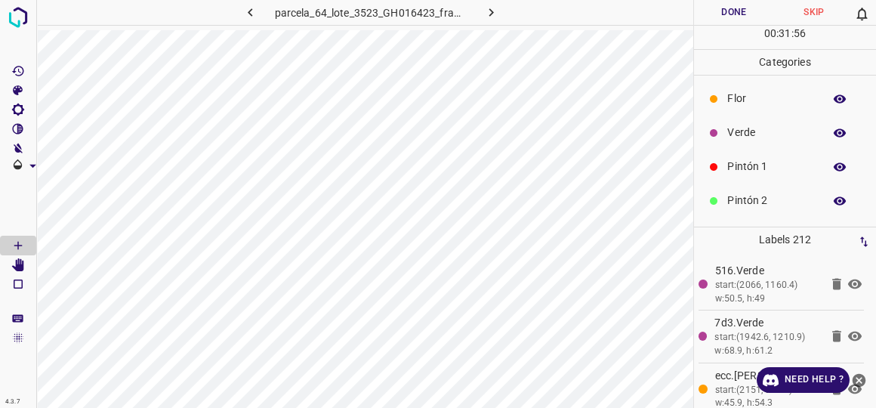
click at [731, 98] on p "Flor" at bounding box center [771, 99] width 88 height 16
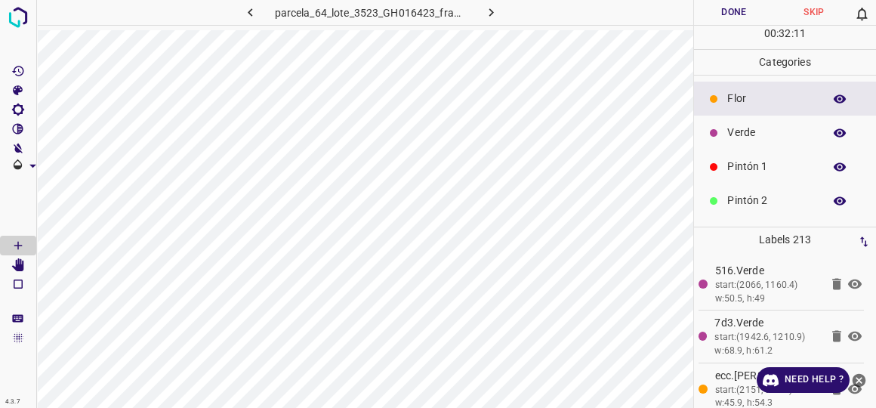
click at [755, 134] on p "Verde" at bounding box center [771, 133] width 88 height 16
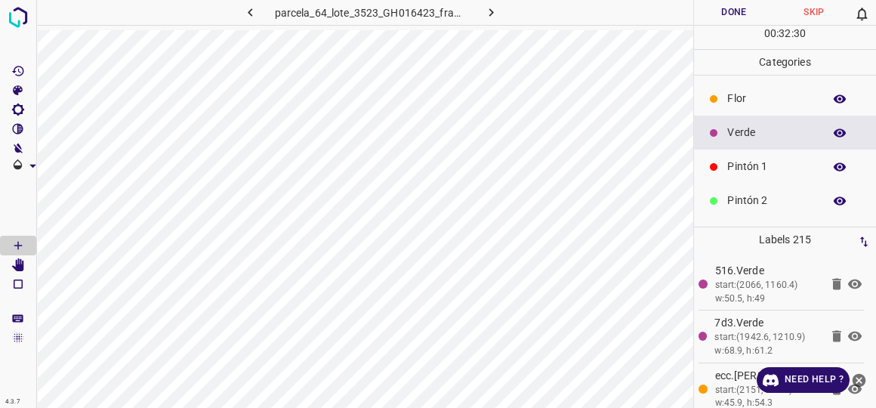
click at [728, 88] on div "Flor" at bounding box center [785, 99] width 182 height 34
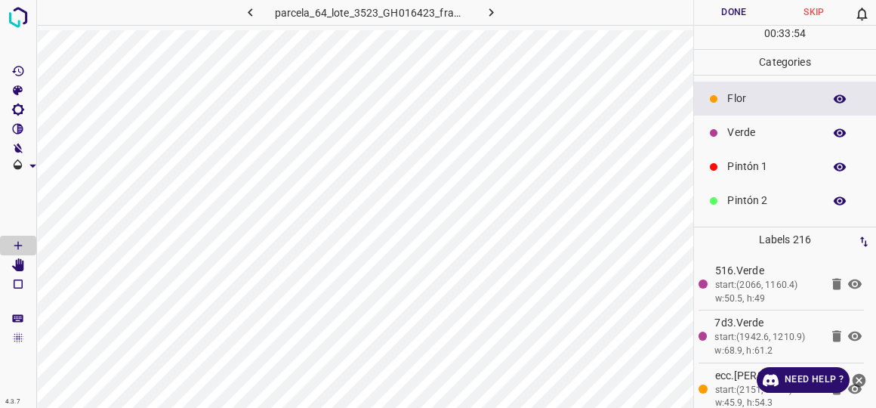
click at [758, 171] on p "Pintón 1" at bounding box center [771, 167] width 88 height 16
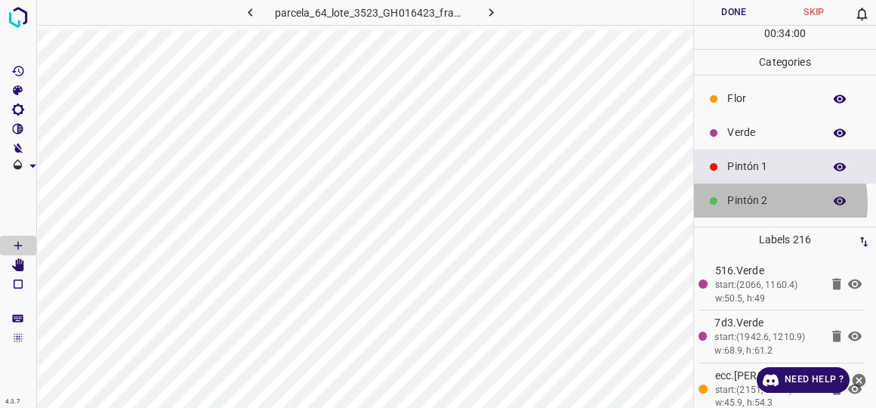
click at [759, 202] on p "Pintón 2" at bounding box center [771, 201] width 88 height 16
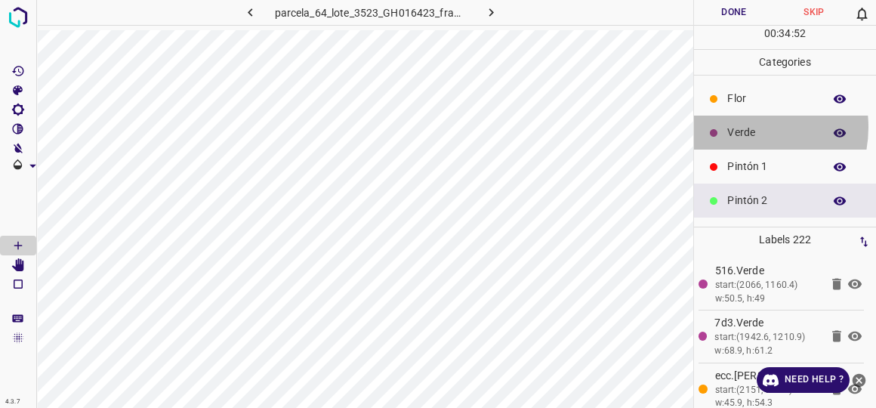
click at [739, 126] on p "Verde" at bounding box center [771, 133] width 88 height 16
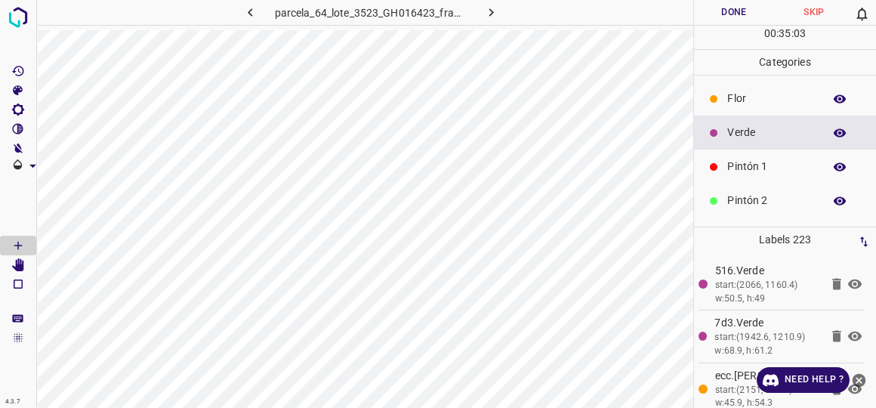
click at [730, 164] on p "Pintón 1" at bounding box center [771, 167] width 88 height 16
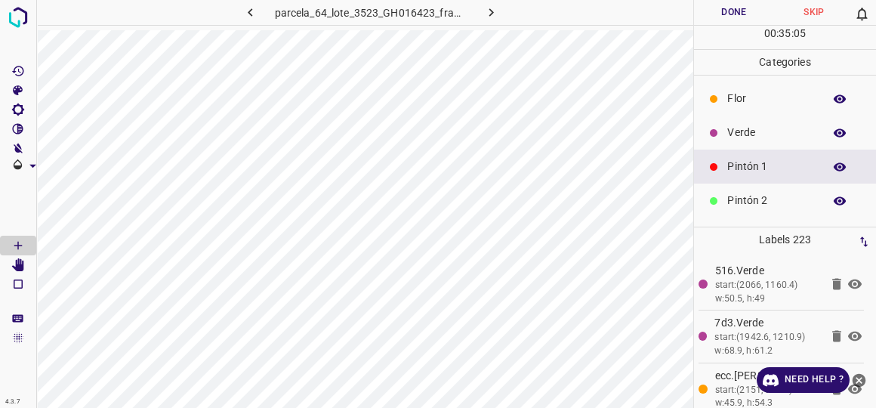
click at [745, 200] on p "Pintón 2" at bounding box center [771, 201] width 88 height 16
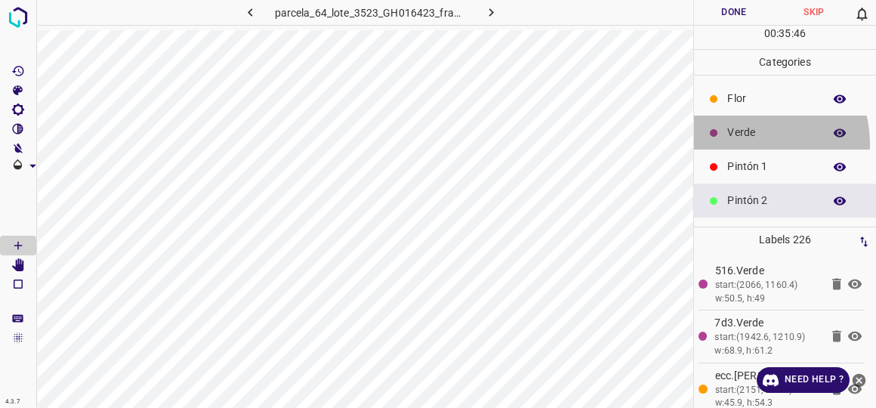
click at [753, 142] on div "Verde" at bounding box center [785, 133] width 182 height 34
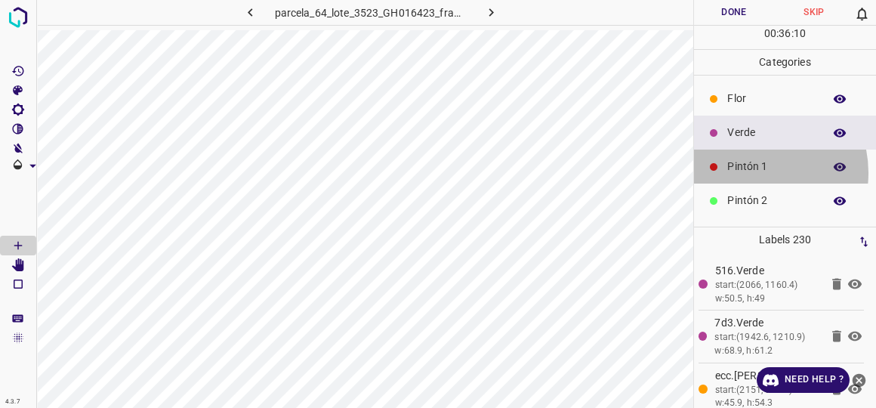
click at [756, 171] on p "Pintón 1" at bounding box center [771, 167] width 88 height 16
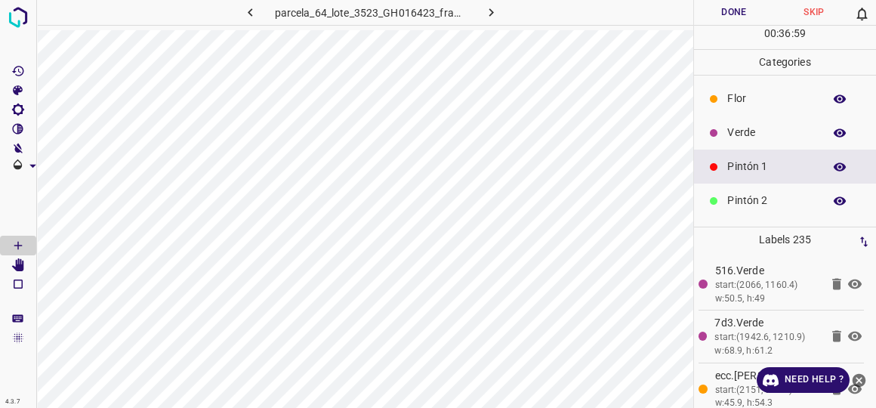
click at [736, 125] on p "Verde" at bounding box center [771, 133] width 88 height 16
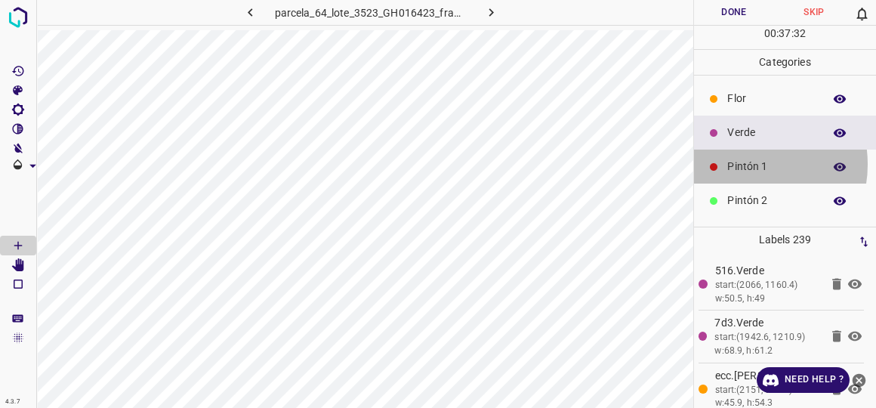
click at [747, 163] on p "Pintón 1" at bounding box center [771, 167] width 88 height 16
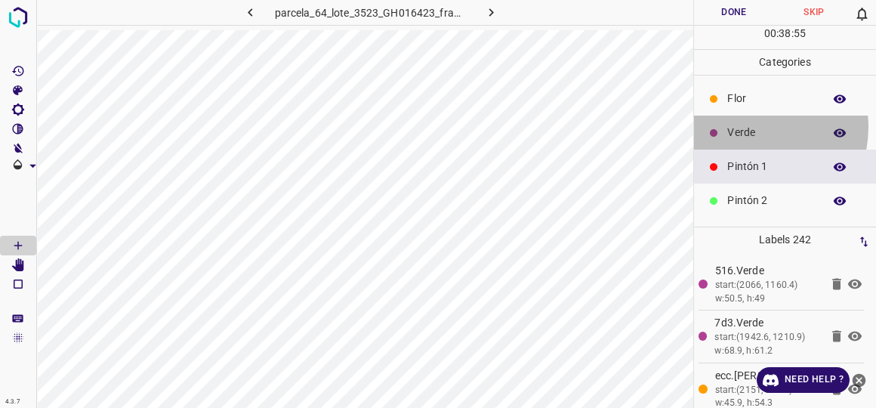
click at [747, 126] on p "Verde" at bounding box center [771, 133] width 88 height 16
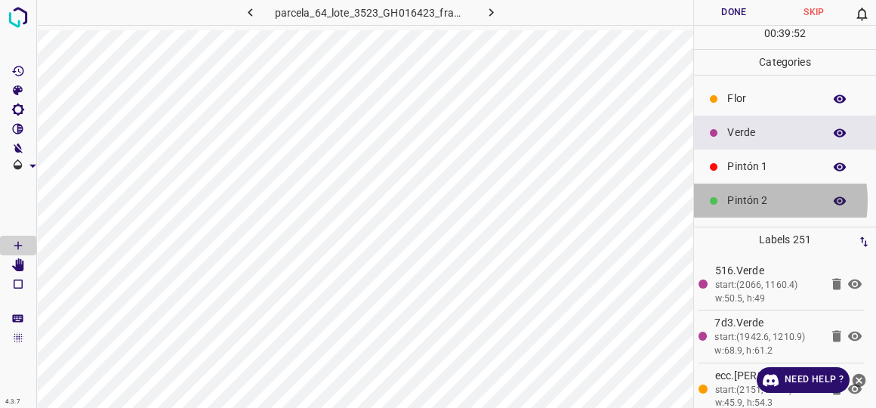
drag, startPoint x: 743, startPoint y: 199, endPoint x: 706, endPoint y: 202, distance: 37.1
click at [706, 202] on div "Pintón 2" at bounding box center [785, 200] width 182 height 34
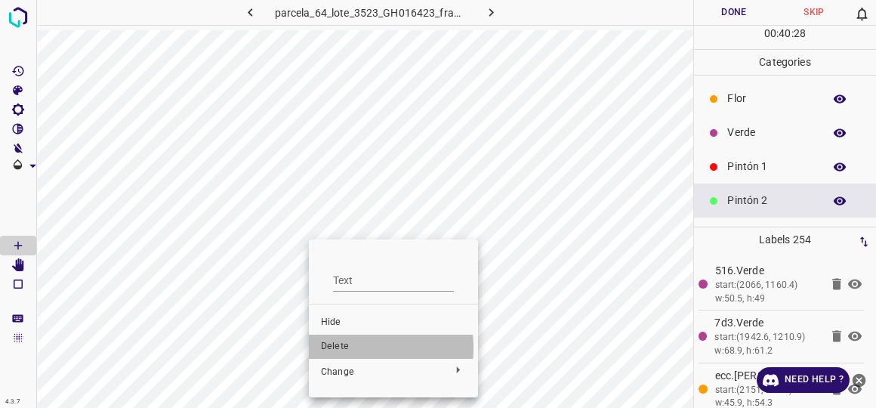
click at [329, 347] on span "Delete" at bounding box center [393, 347] width 145 height 14
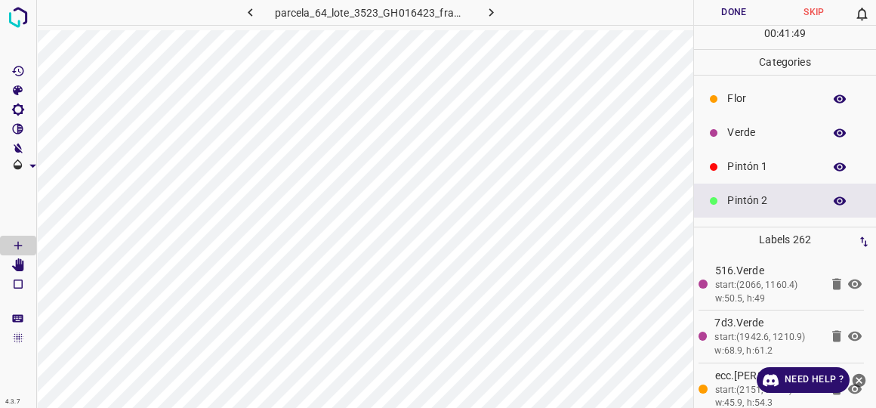
click at [744, 133] on p "Verde" at bounding box center [771, 133] width 88 height 16
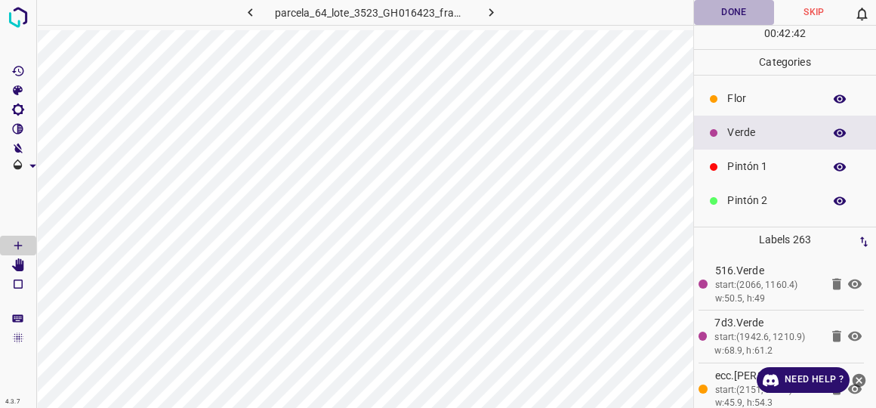
click at [732, 7] on button "Done" at bounding box center [734, 12] width 80 height 25
